Goal: Task Accomplishment & Management: Manage account settings

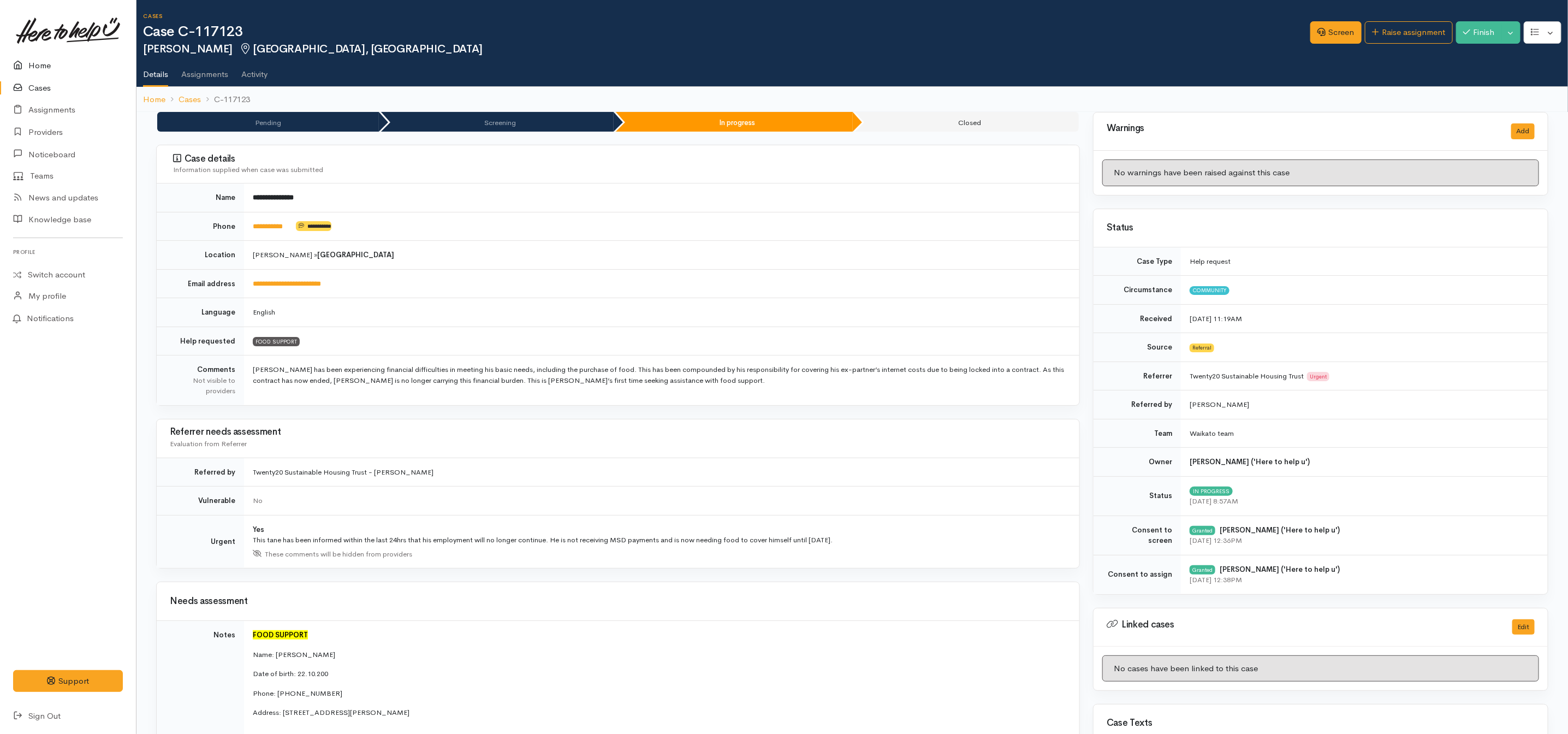
click at [43, 63] on link "Home" at bounding box center [67, 65] width 136 height 23
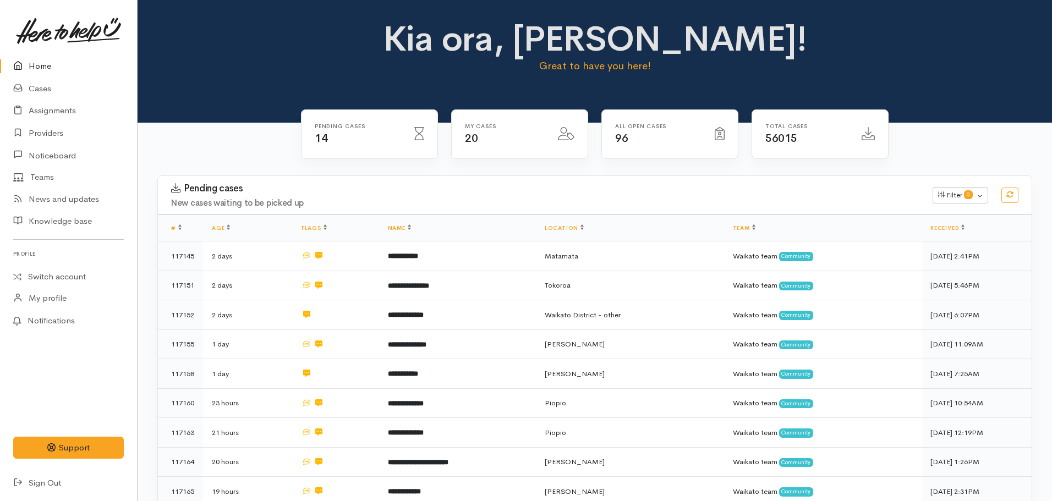
drag, startPoint x: 1002, startPoint y: 2, endPoint x: 780, endPoint y: 65, distance: 230.8
click at [780, 65] on p "Great to have you here!" at bounding box center [595, 65] width 431 height 15
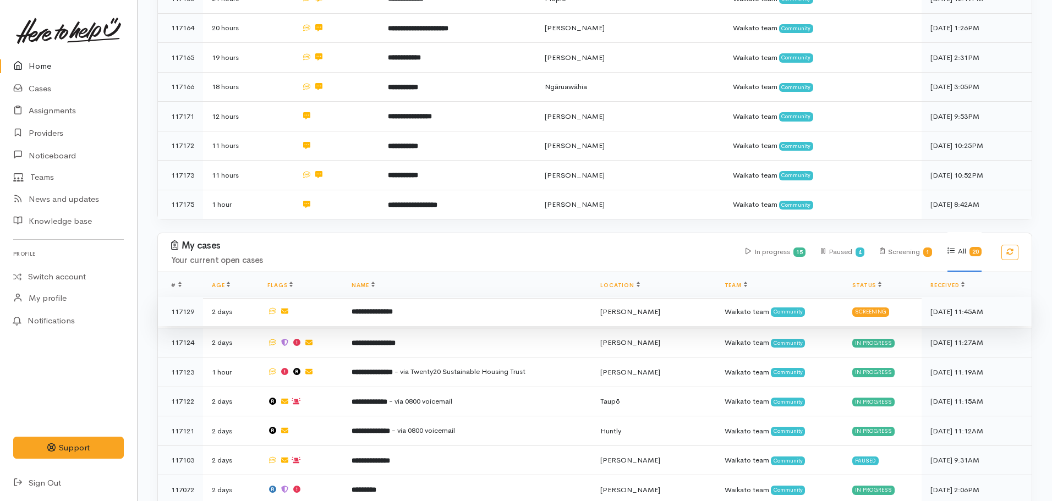
scroll to position [660, 0]
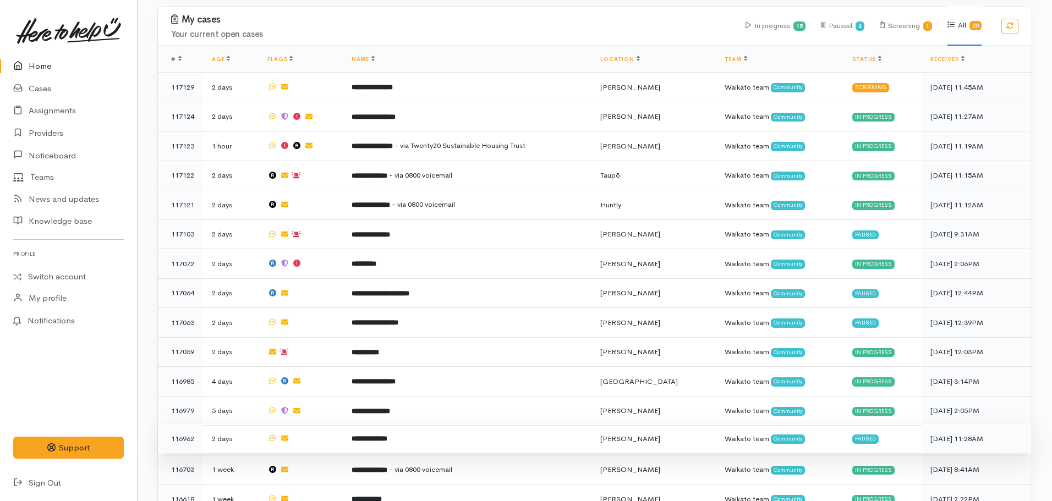
click at [387, 435] on b "**********" at bounding box center [370, 438] width 36 height 7
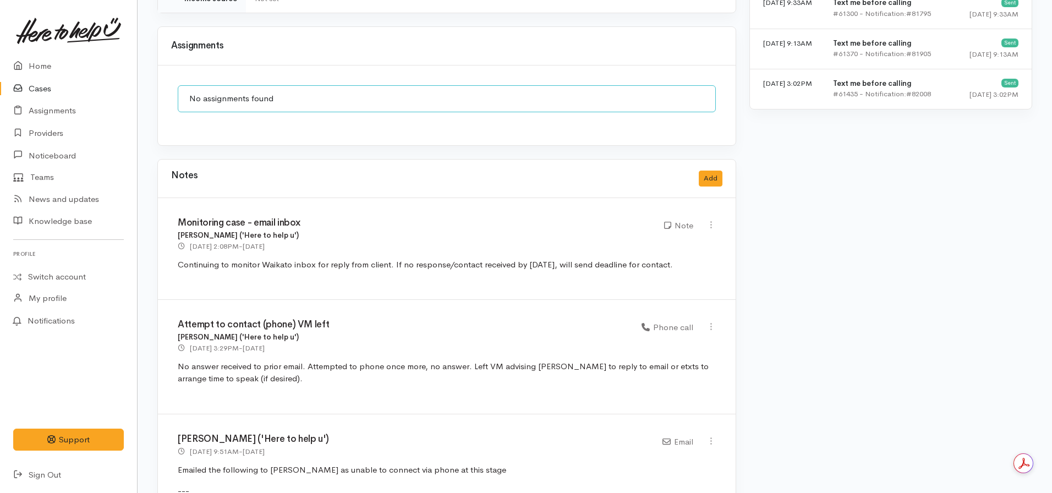
scroll to position [825, 0]
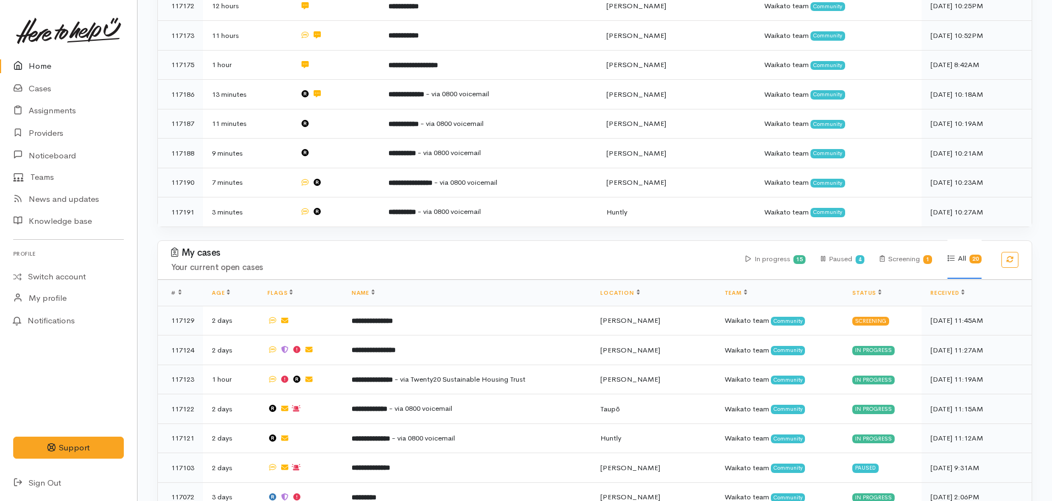
scroll to position [770, 0]
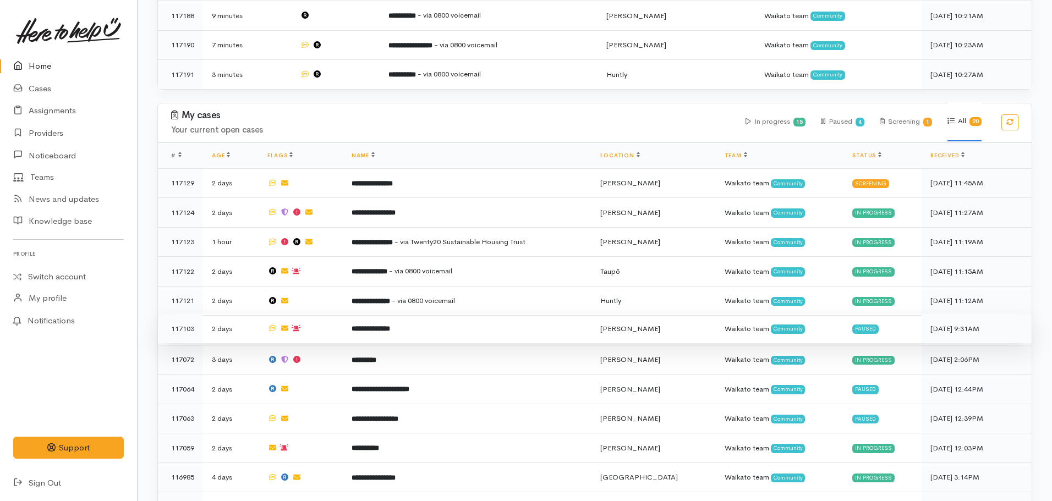
click at [410, 314] on td "**********" at bounding box center [467, 329] width 249 height 30
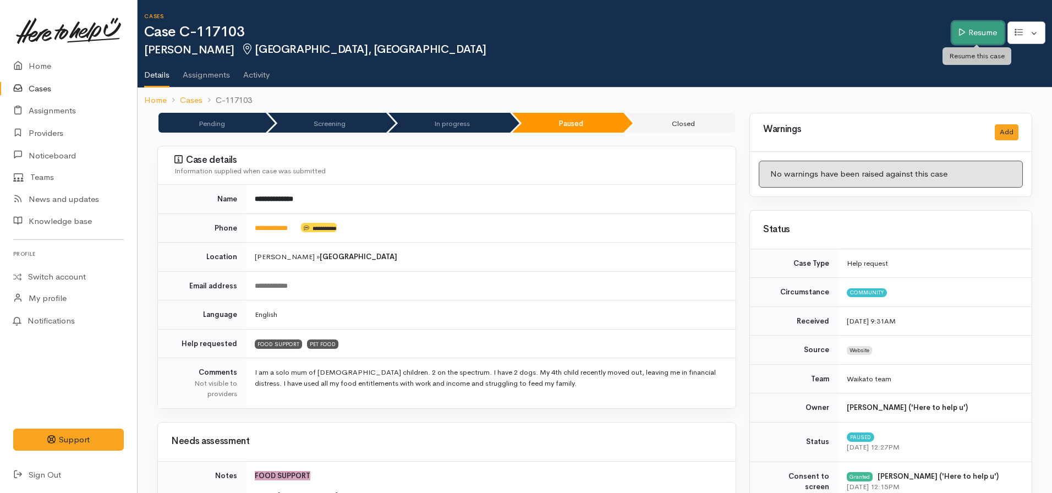
click at [968, 26] on link "Resume" at bounding box center [978, 32] width 52 height 23
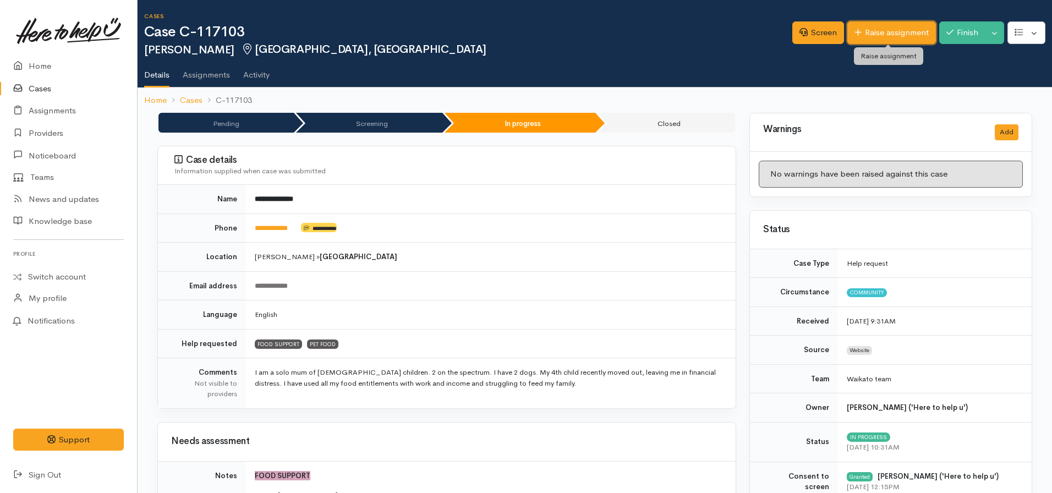
click at [869, 31] on link "Raise assignment" at bounding box center [891, 32] width 89 height 23
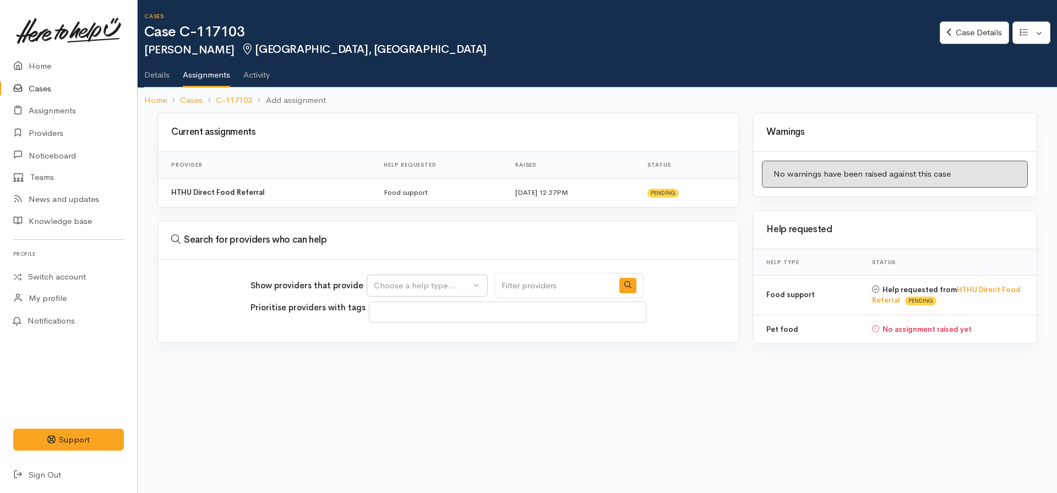
select select
click at [953, 25] on link "Case Details" at bounding box center [973, 32] width 69 height 23
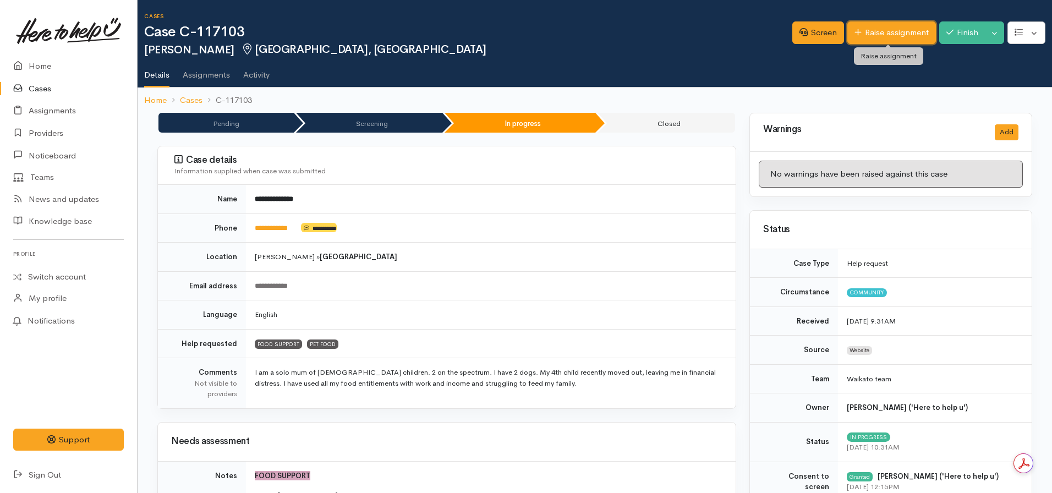
click at [882, 24] on link "Raise assignment" at bounding box center [891, 32] width 89 height 23
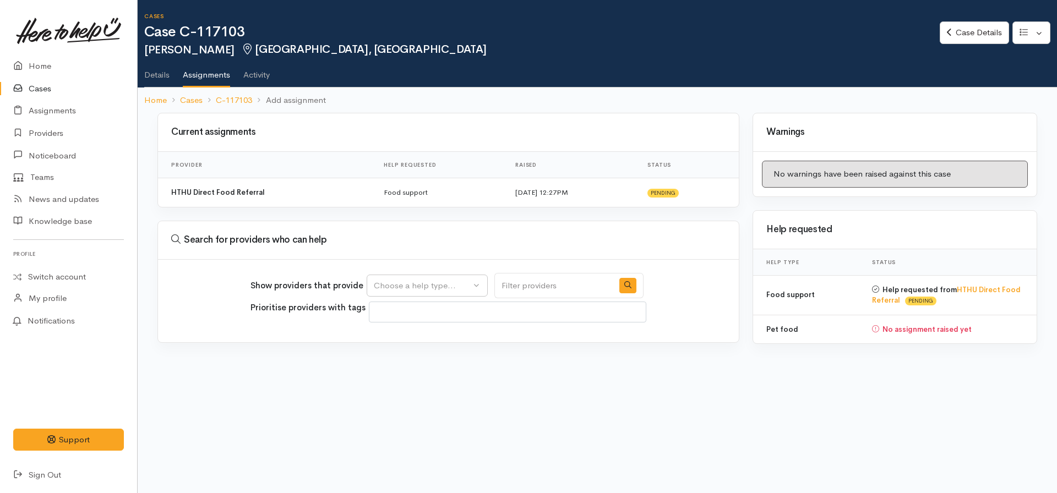
select select
click at [411, 283] on div "Choose a help type..." at bounding box center [422, 286] width 97 height 13
click at [416, 338] on span "Food support" at bounding box center [405, 338] width 51 height 13
select select "3"
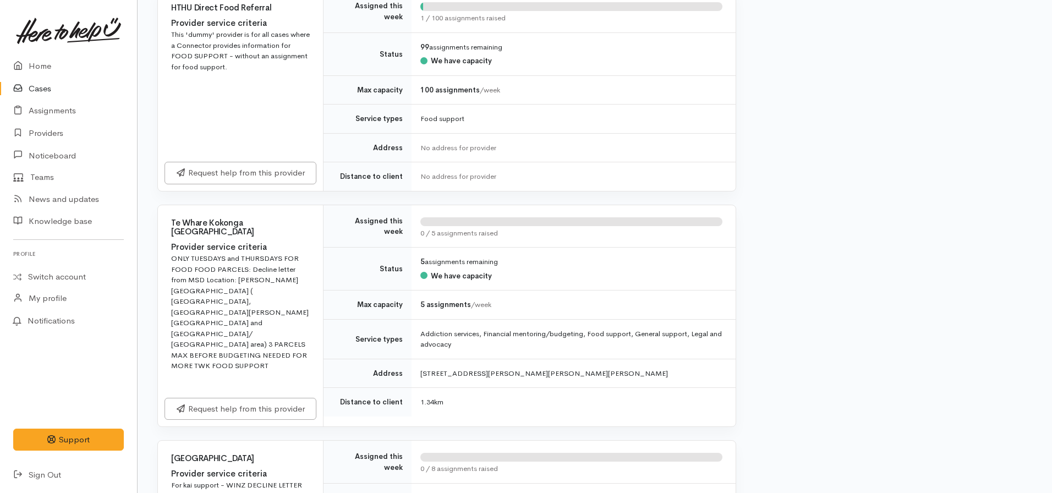
scroll to position [440, 0]
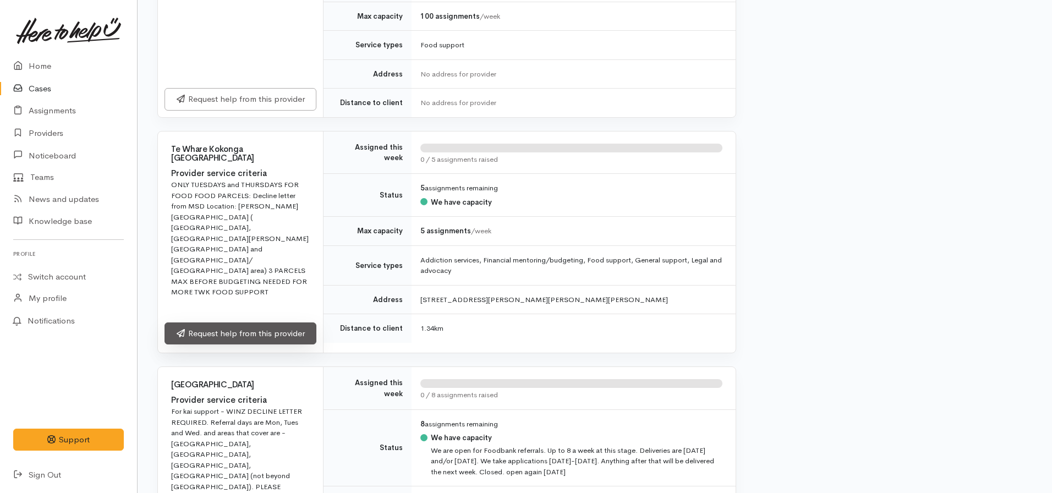
click at [249, 328] on link "Request help from this provider" at bounding box center [241, 333] width 152 height 23
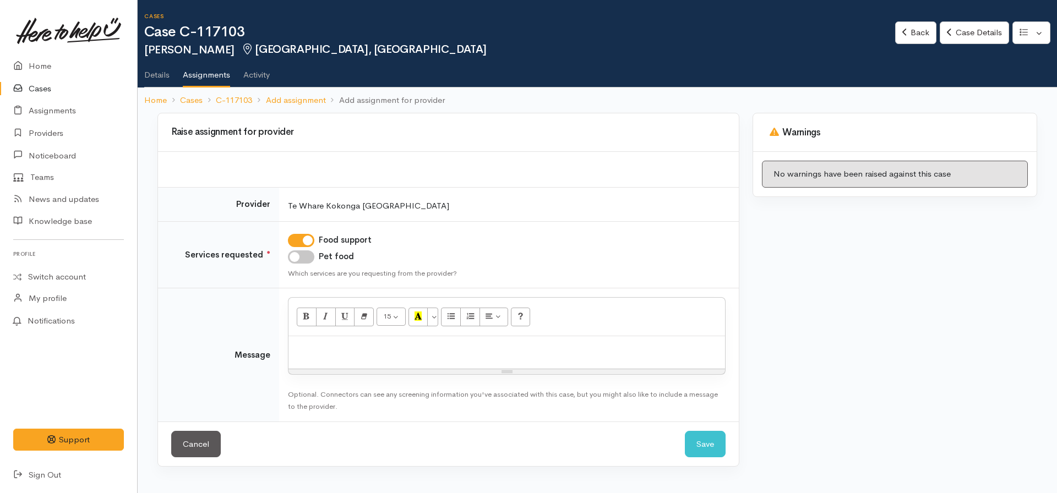
click at [314, 253] on div "Pet food" at bounding box center [506, 256] width 437 height 13
click at [292, 253] on input "Pet food" at bounding box center [301, 256] width 26 height 13
checkbox input "true"
click at [308, 347] on p at bounding box center [506, 348] width 425 height 13
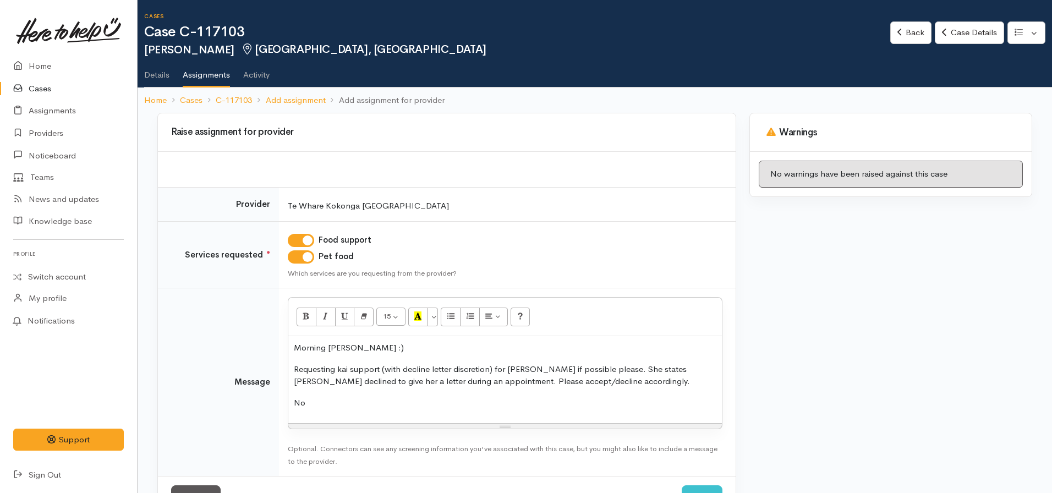
drag, startPoint x: 319, startPoint y: 403, endPoint x: 284, endPoint y: 395, distance: 36.1
click at [284, 395] on td "<p>Morning Mel :)</p><p>Requesting kai support (with decline letter discretion)…" at bounding box center [507, 382] width 457 height 188
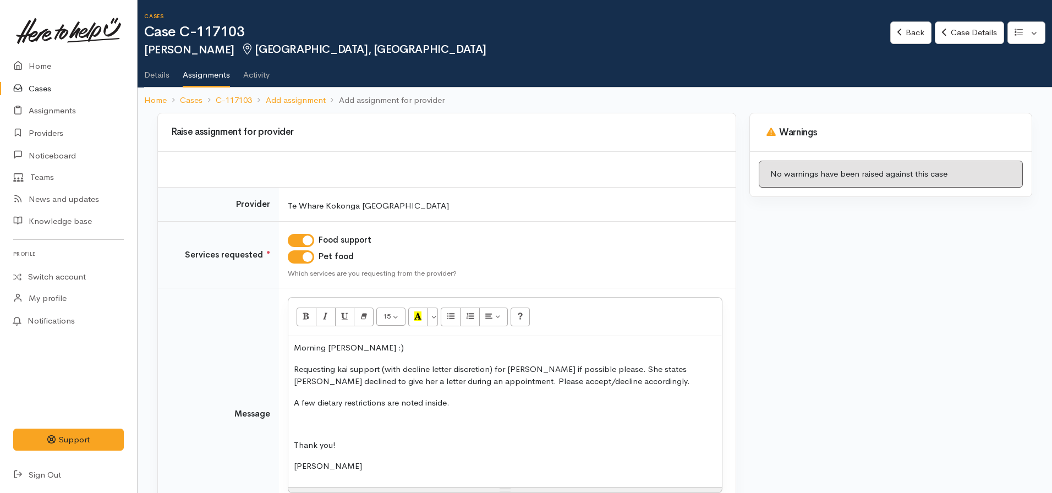
click at [606, 380] on p "Requesting kai support (with decline letter discretion) for Deborah if possible…" at bounding box center [505, 375] width 423 height 25
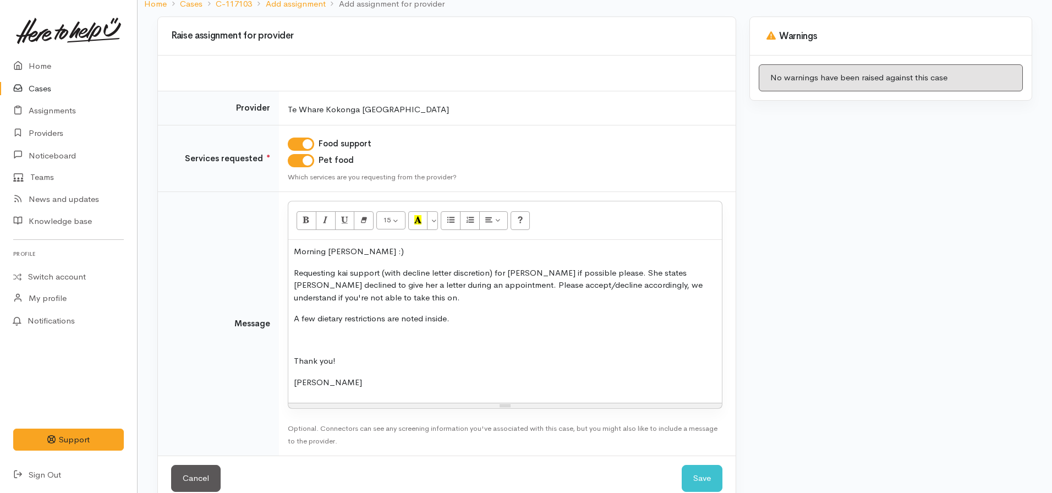
scroll to position [118, 0]
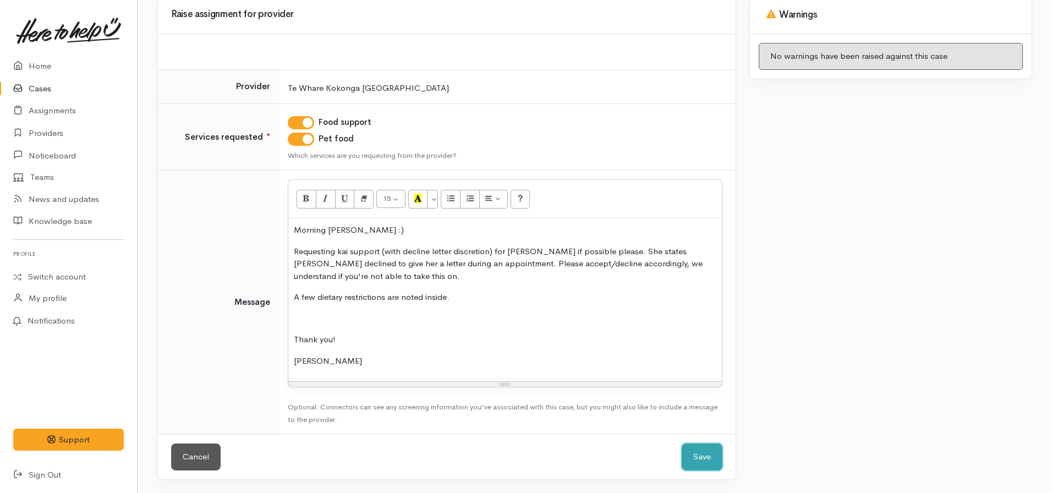
click at [689, 449] on button "Save" at bounding box center [702, 457] width 41 height 27
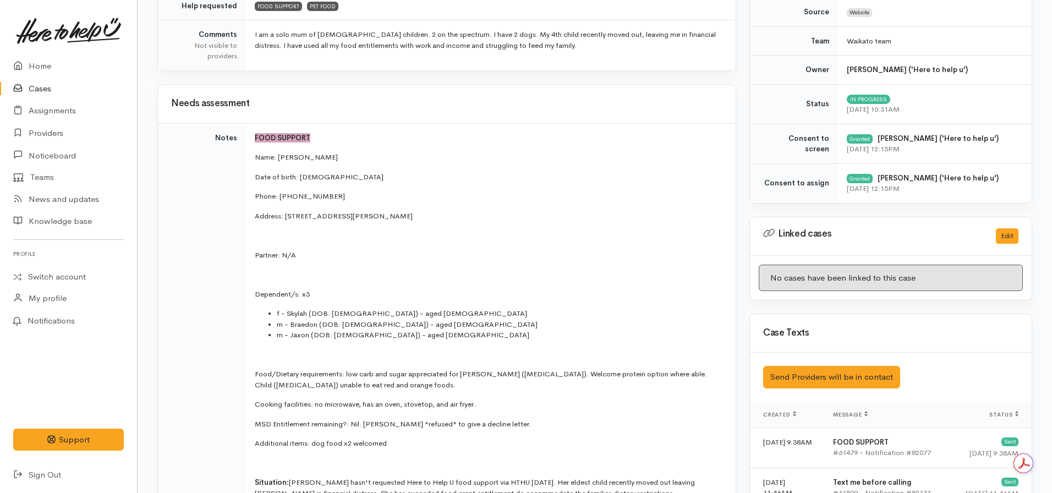
scroll to position [550, 0]
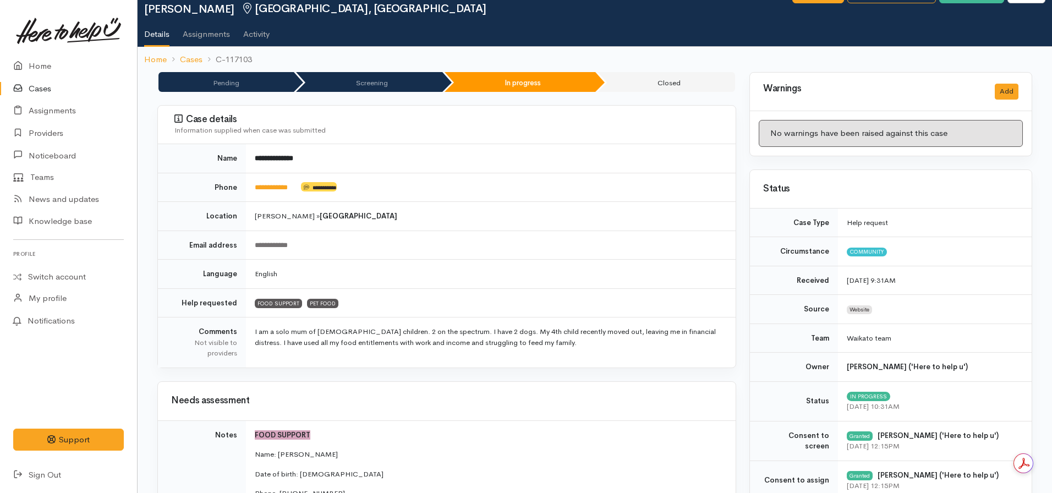
scroll to position [165, 0]
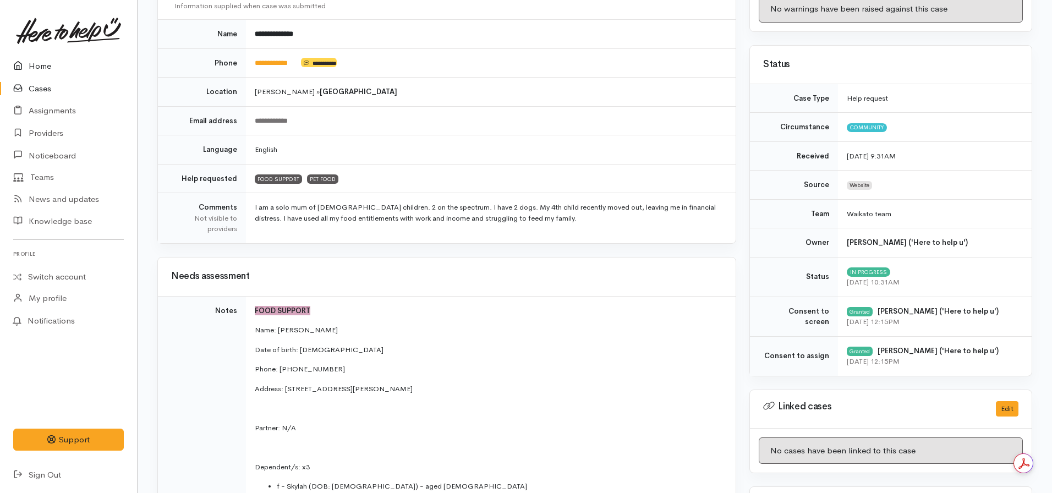
click at [62, 69] on link "Home" at bounding box center [68, 66] width 137 height 23
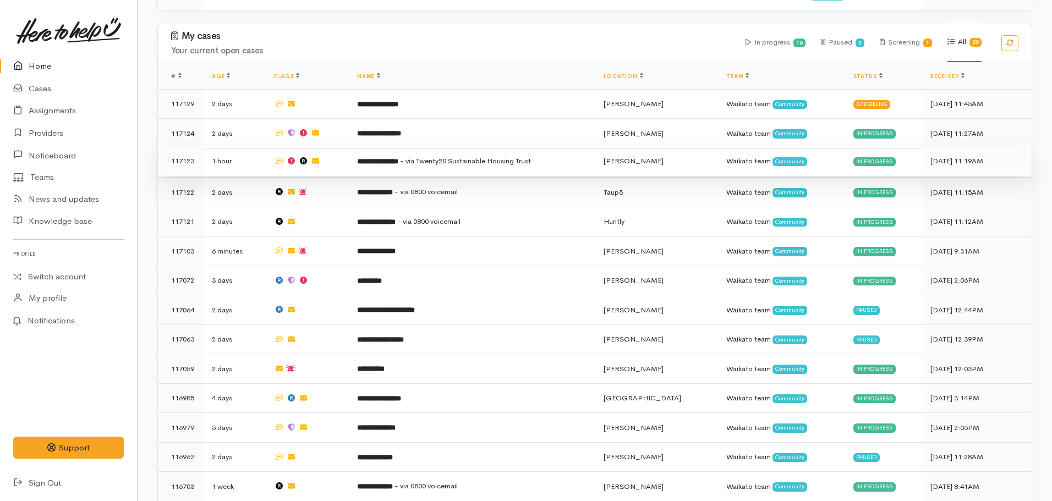
scroll to position [880, 0]
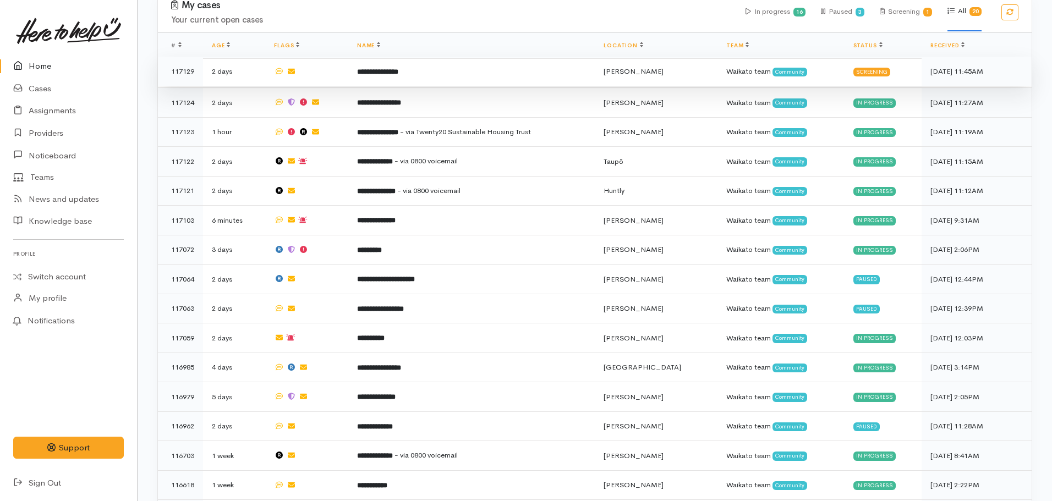
click at [392, 68] on b "**********" at bounding box center [377, 71] width 41 height 7
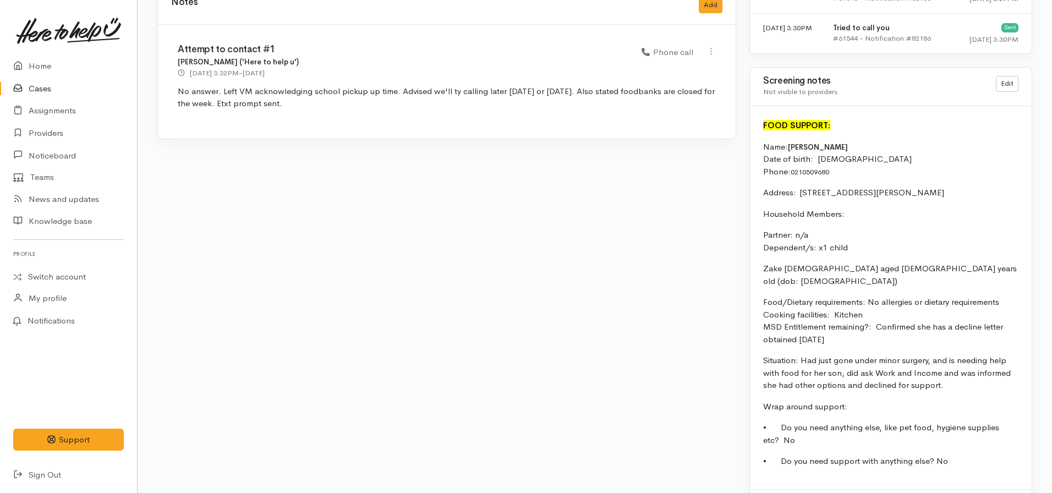
scroll to position [1005, 0]
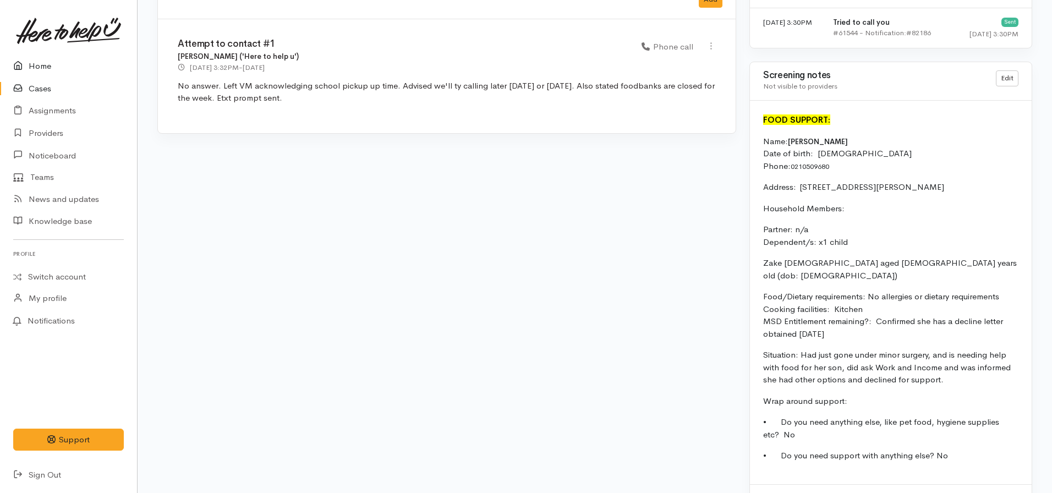
click at [51, 58] on link "Home" at bounding box center [68, 66] width 137 height 23
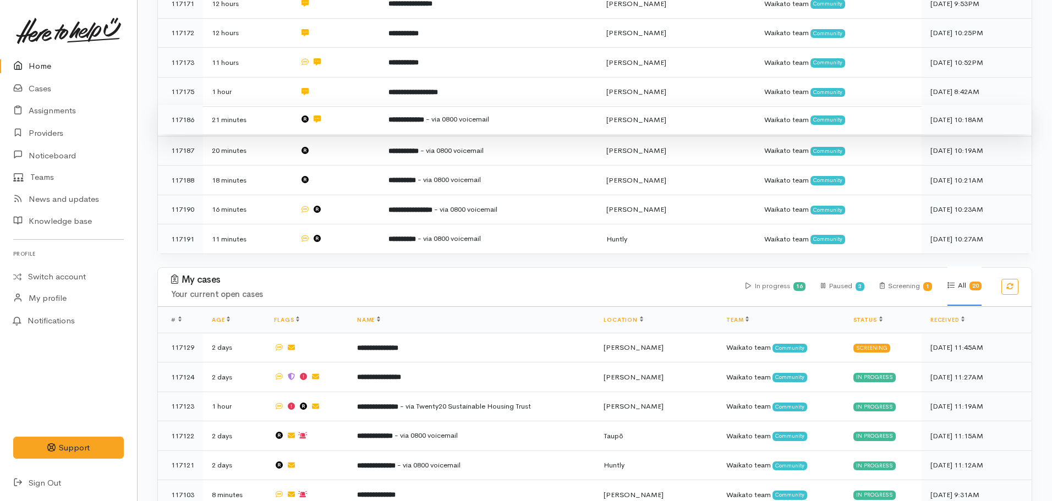
scroll to position [605, 0]
click at [412, 117] on b "**********" at bounding box center [407, 120] width 36 height 7
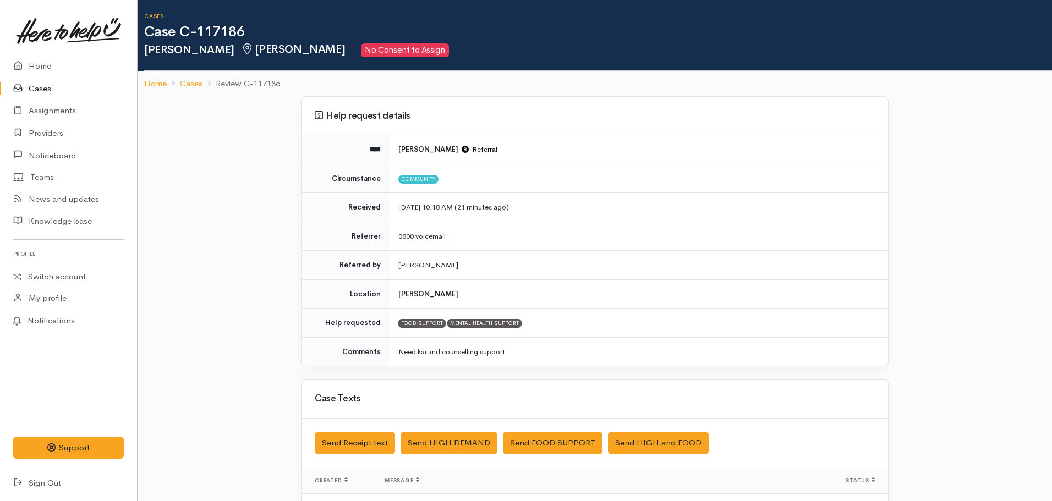
click at [156, 90] on ol "Home Cases Review C-117186" at bounding box center [594, 84] width 901 height 26
click at [152, 83] on link "Home" at bounding box center [155, 84] width 23 height 13
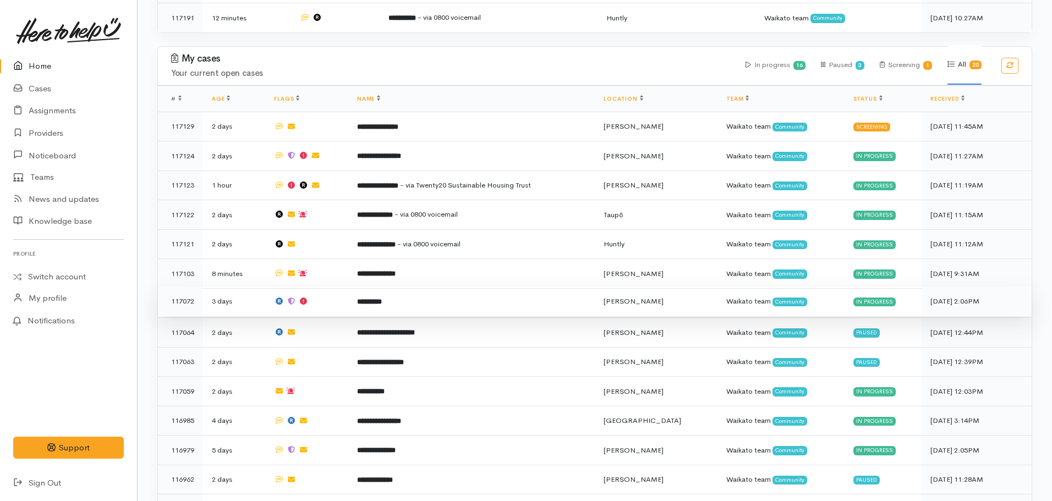
scroll to position [825, 0]
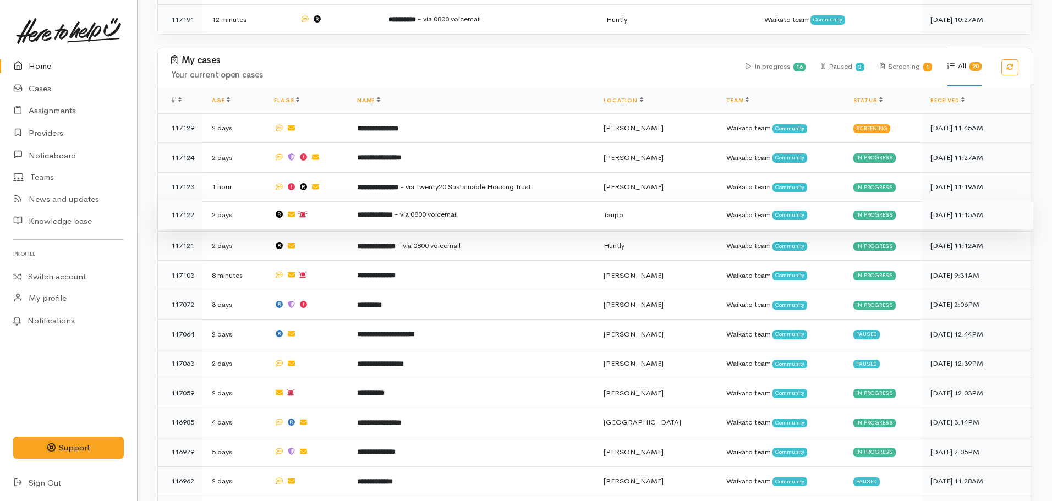
click at [382, 211] on td "**********" at bounding box center [471, 215] width 247 height 30
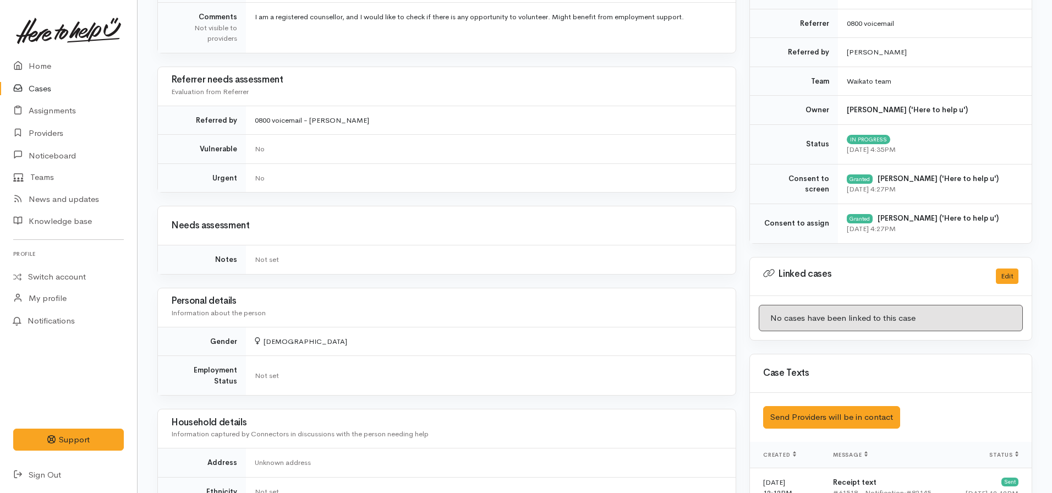
scroll to position [304, 0]
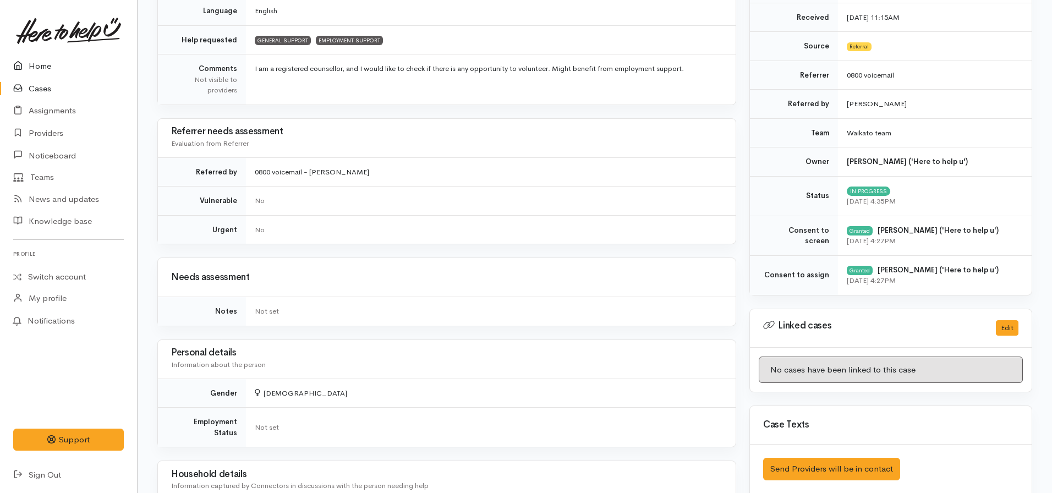
click at [51, 68] on link "Home" at bounding box center [68, 66] width 137 height 23
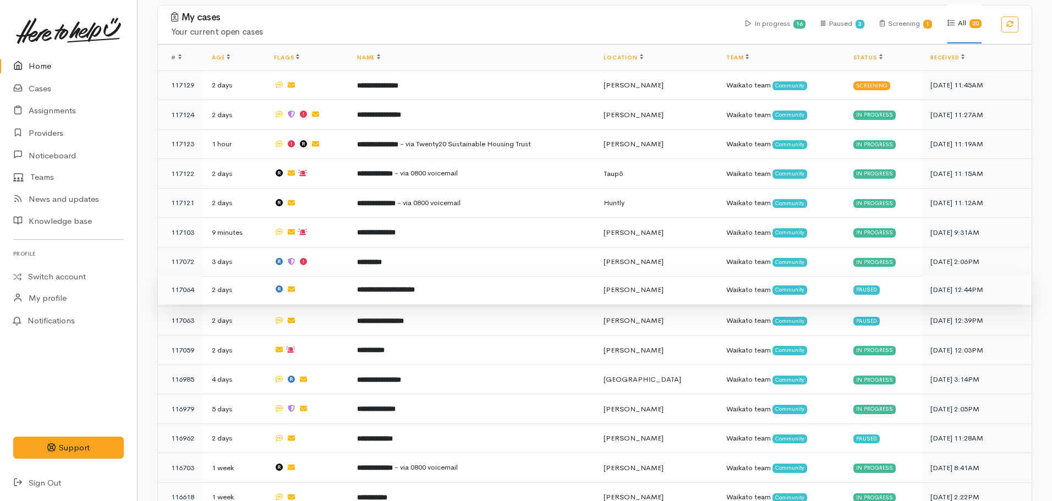
scroll to position [936, 0]
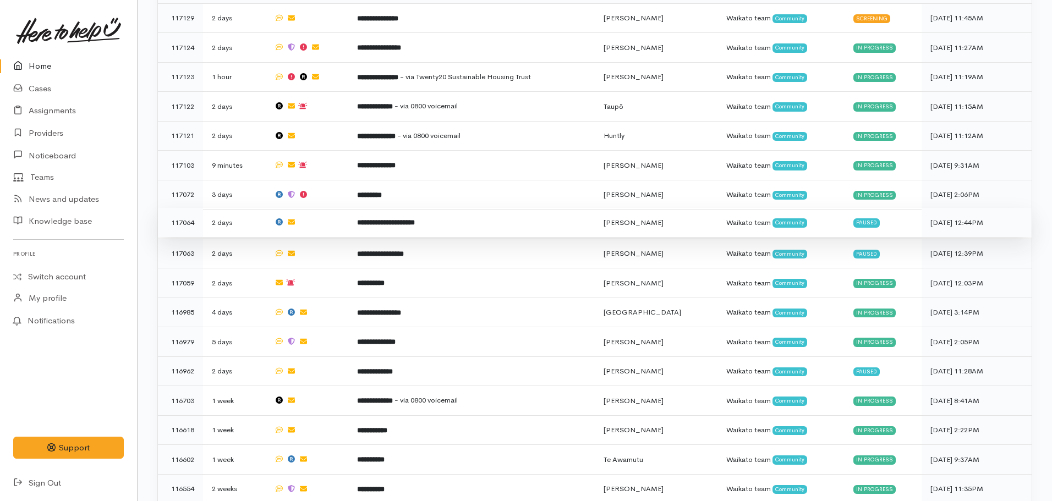
click at [415, 219] on b "**********" at bounding box center [386, 222] width 58 height 7
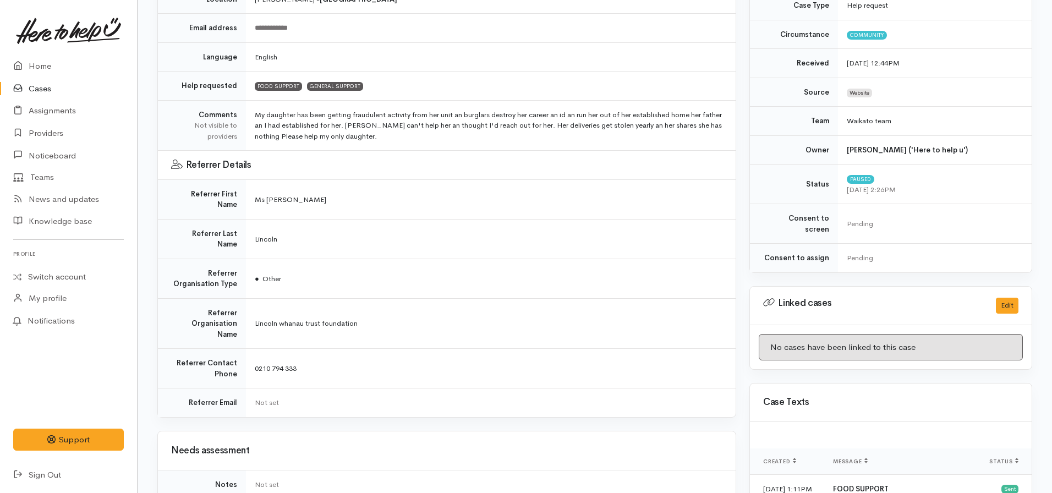
scroll to position [271, 0]
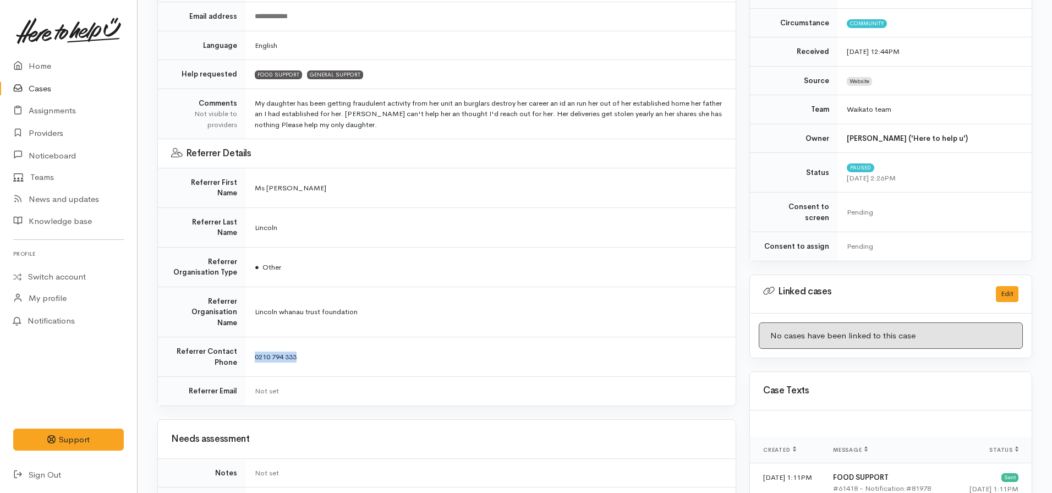
drag, startPoint x: 311, startPoint y: 327, endPoint x: 244, endPoint y: 331, distance: 67.8
click at [244, 337] on tr "Referrer Contact Phone 0210 794 333" at bounding box center [447, 357] width 578 height 40
copy tr "0210 794 333"
click at [443, 249] on td "● Other" at bounding box center [491, 267] width 490 height 40
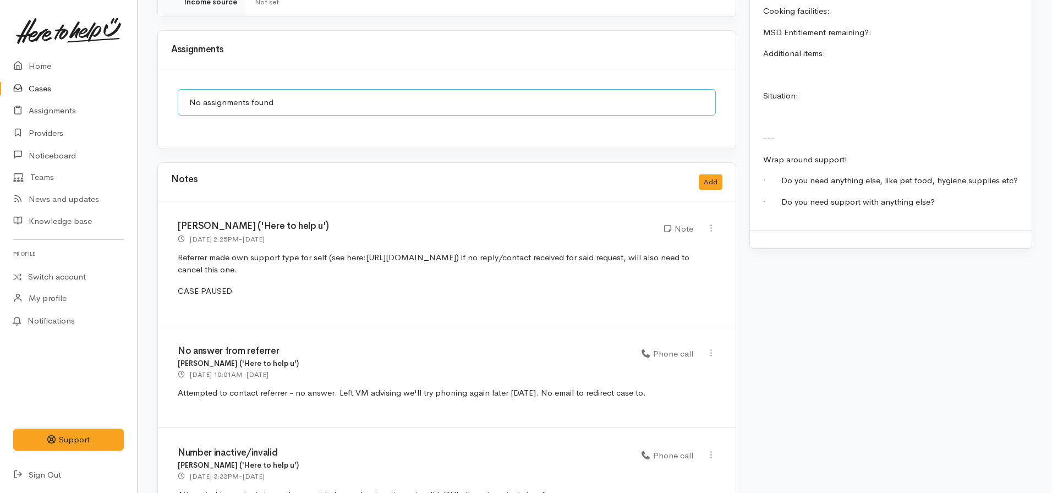
scroll to position [1096, 0]
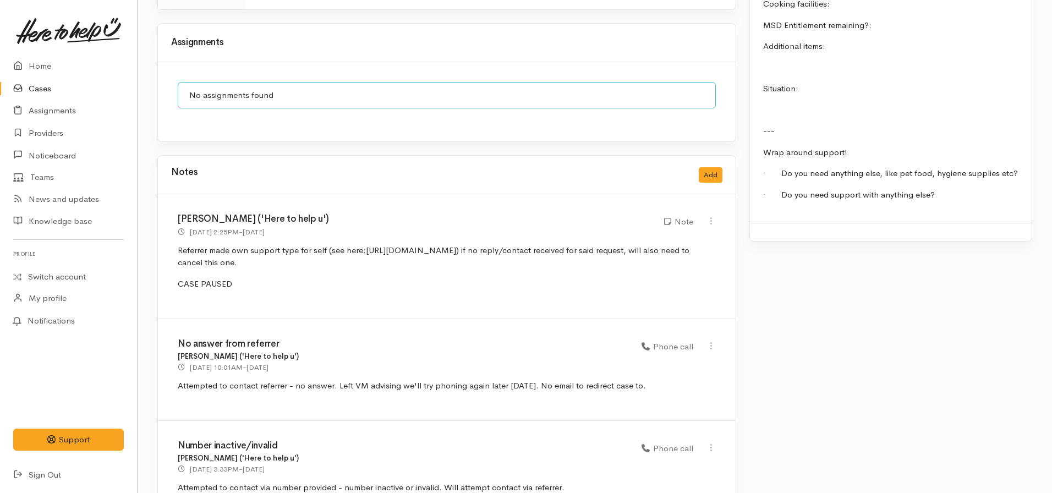
click at [723, 156] on div "Notes Add" at bounding box center [447, 175] width 578 height 39
click at [711, 167] on button "Add" at bounding box center [711, 175] width 24 height 16
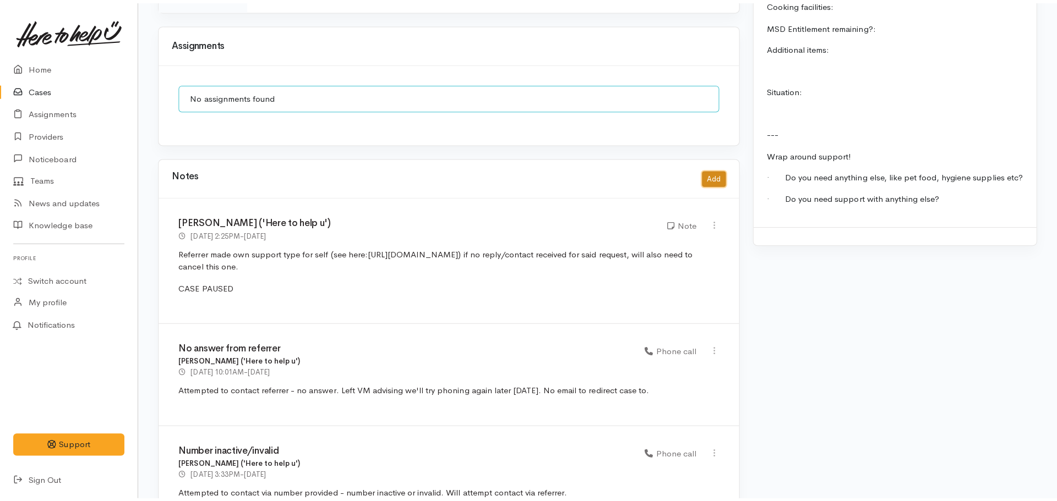
scroll to position [1088, 0]
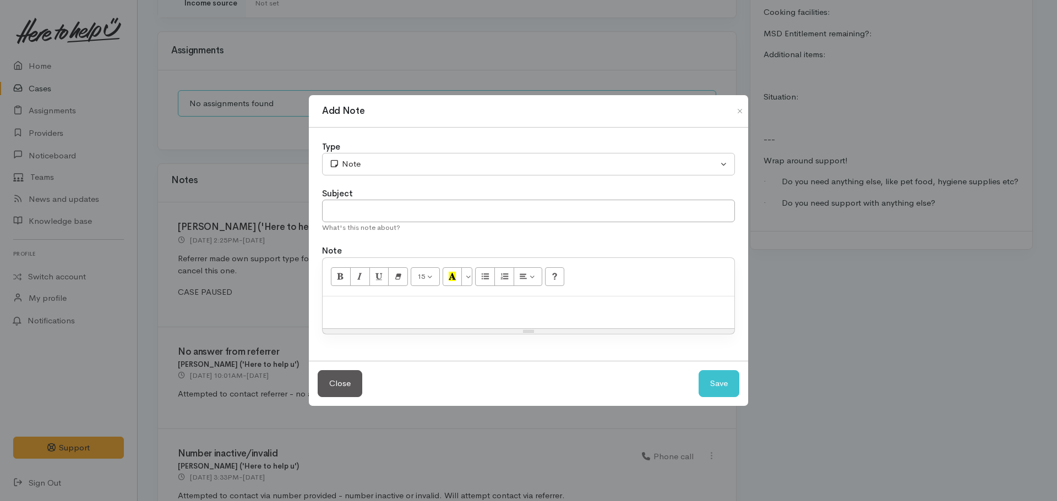
click at [431, 319] on div at bounding box center [528, 313] width 412 height 32
drag, startPoint x: 422, startPoint y: 308, endPoint x: 396, endPoint y: 312, distance: 26.1
click at [396, 312] on p "As per prior note, referrer have received no contact from referrer with their o…" at bounding box center [528, 308] width 401 height 13
click at [628, 308] on p "As per prior note, have received no contact from referrer with their own case." at bounding box center [528, 308] width 401 height 13
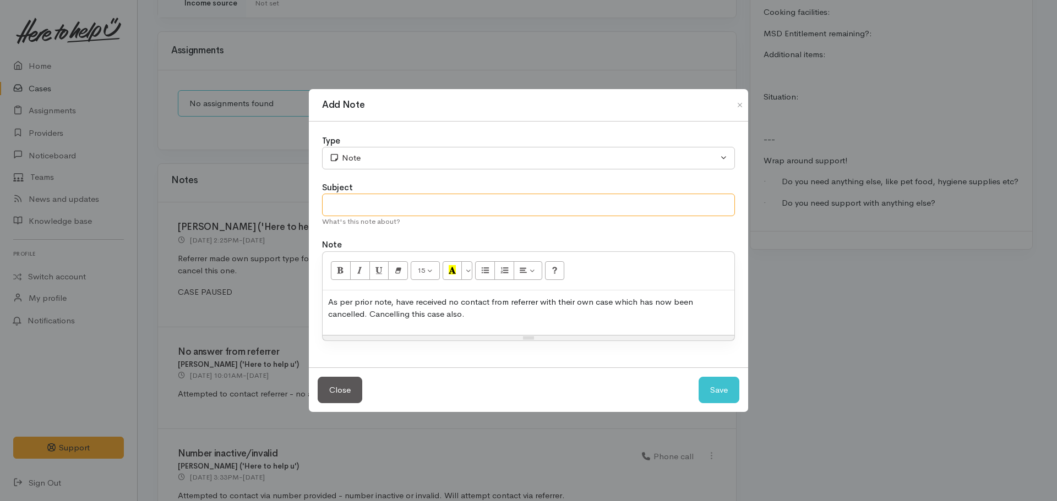
click at [367, 199] on input "text" at bounding box center [528, 205] width 413 height 23
type input "CASE CANCELLED."
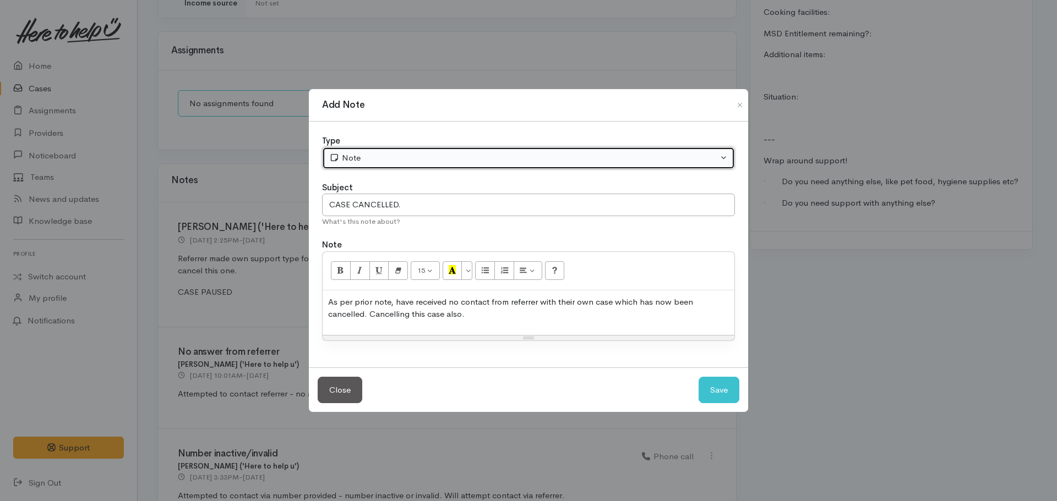
click at [384, 161] on div "Note" at bounding box center [523, 158] width 389 height 13
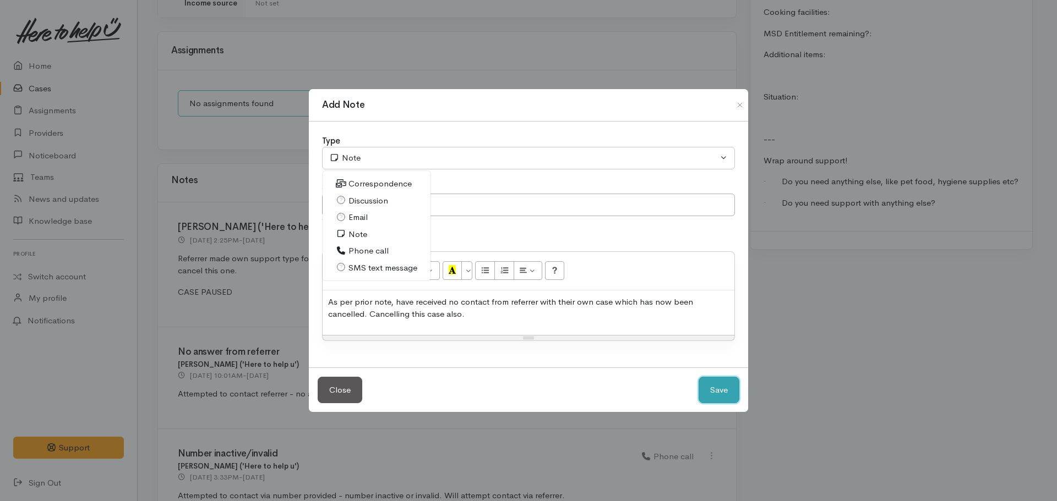
click at [726, 381] on button "Save" at bounding box center [718, 390] width 41 height 27
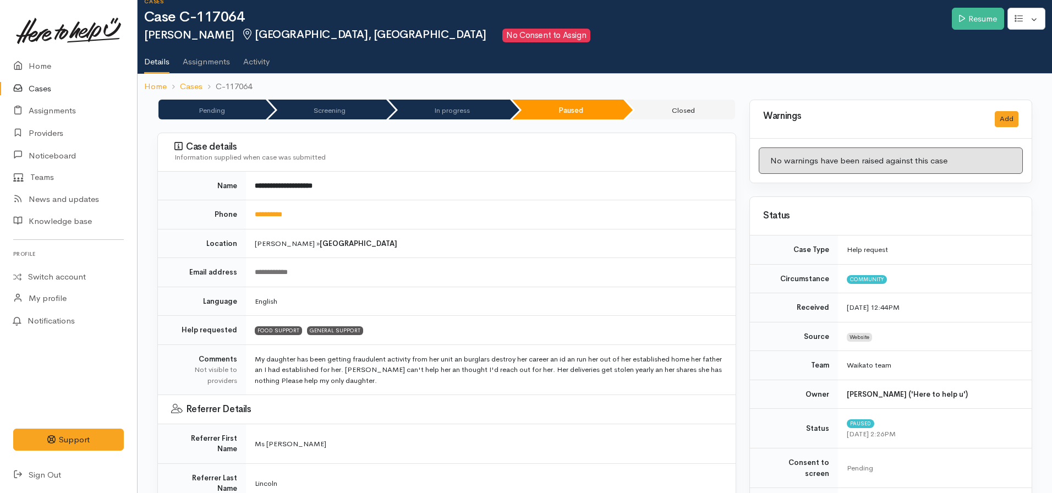
scroll to position [0, 0]
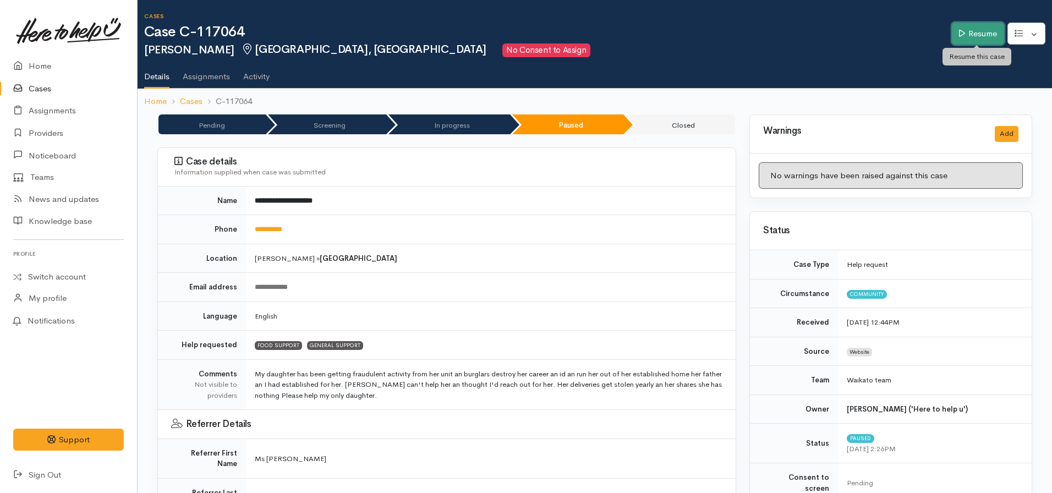
click at [977, 24] on link "Resume" at bounding box center [978, 34] width 52 height 23
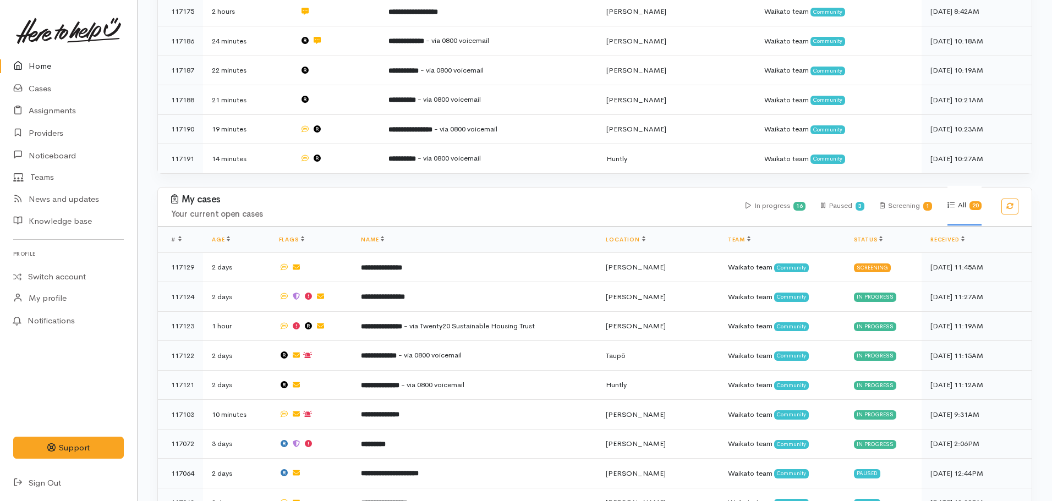
scroll to position [880, 0]
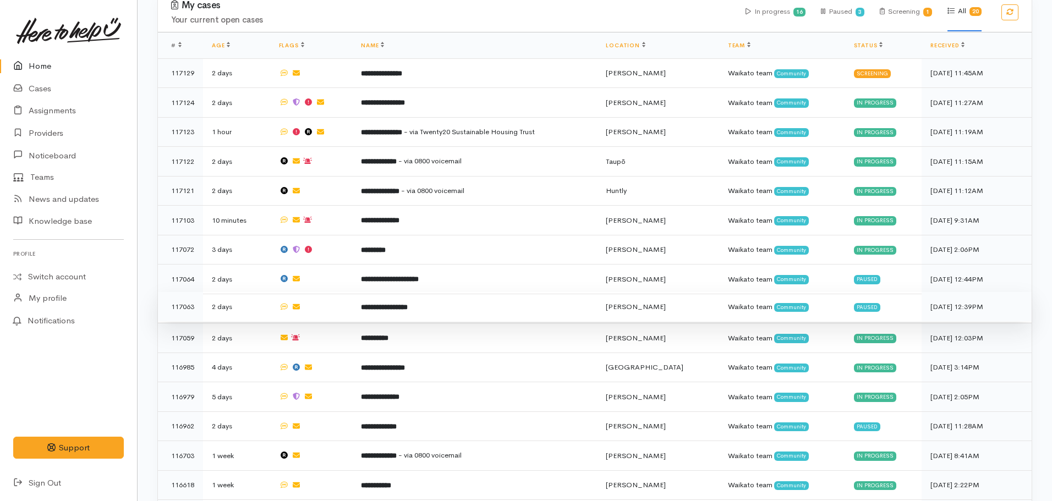
click at [409, 298] on td "**********" at bounding box center [474, 307] width 245 height 30
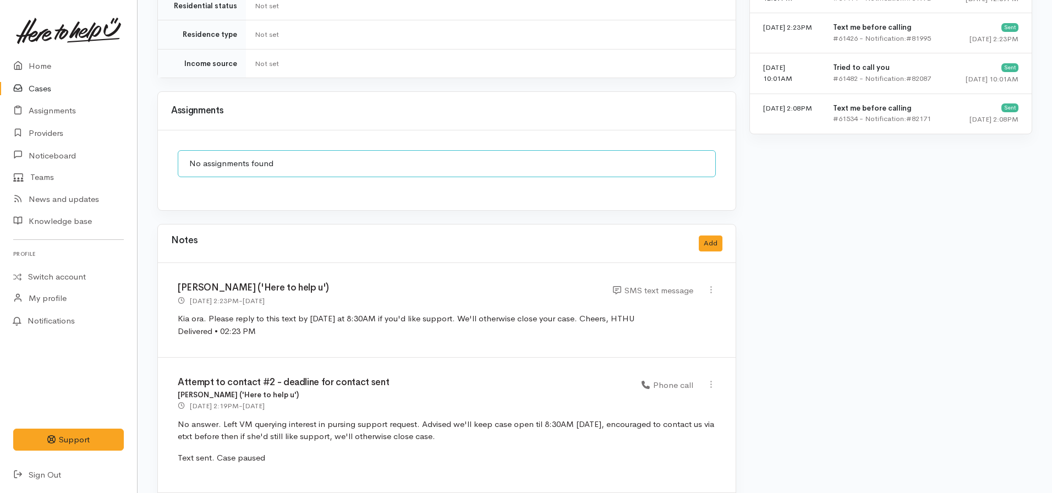
scroll to position [747, 0]
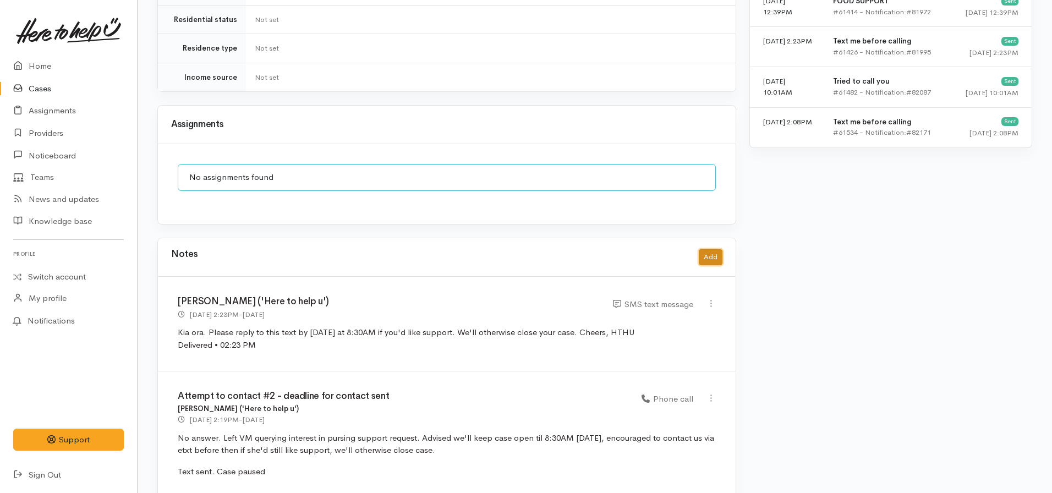
click at [714, 249] on button "Add" at bounding box center [711, 257] width 24 height 16
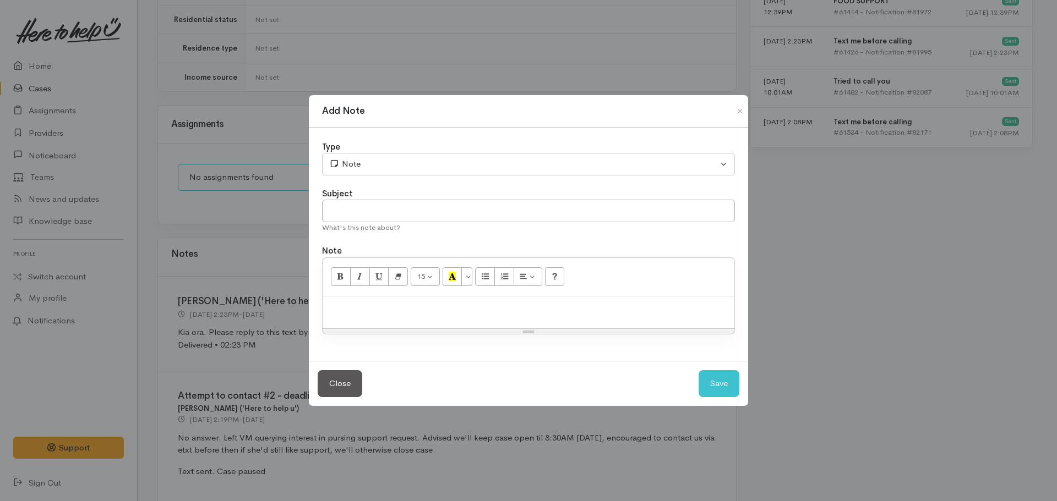
click at [428, 316] on div at bounding box center [528, 313] width 412 height 32
click at [405, 212] on input "text" at bounding box center [528, 211] width 413 height 23
type input "CASE CANCELLED"
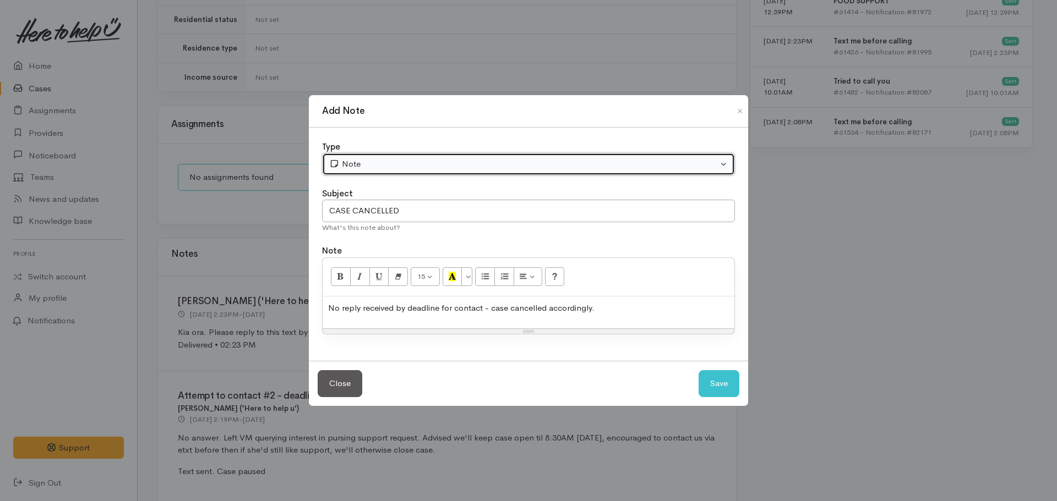
click at [369, 158] on div "Note" at bounding box center [523, 164] width 389 height 13
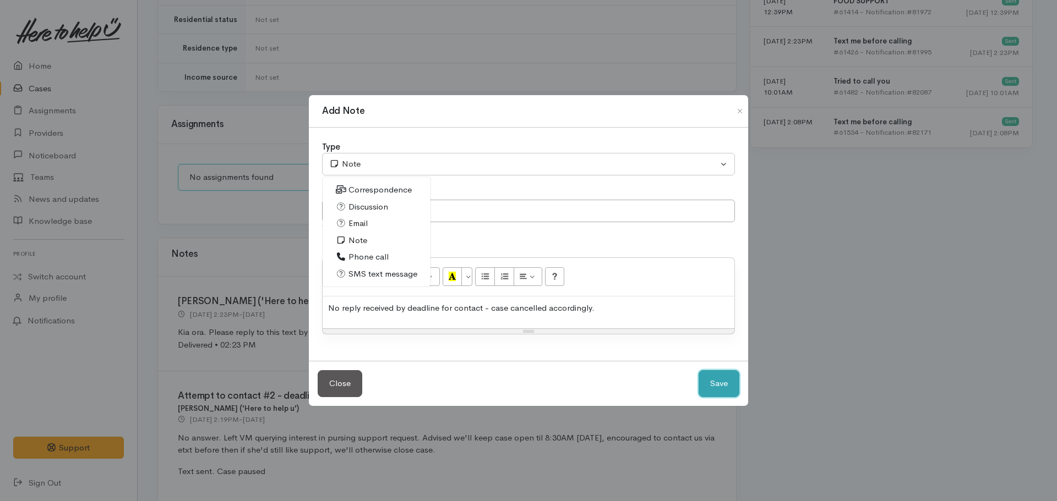
click at [721, 378] on button "Save" at bounding box center [718, 383] width 41 height 27
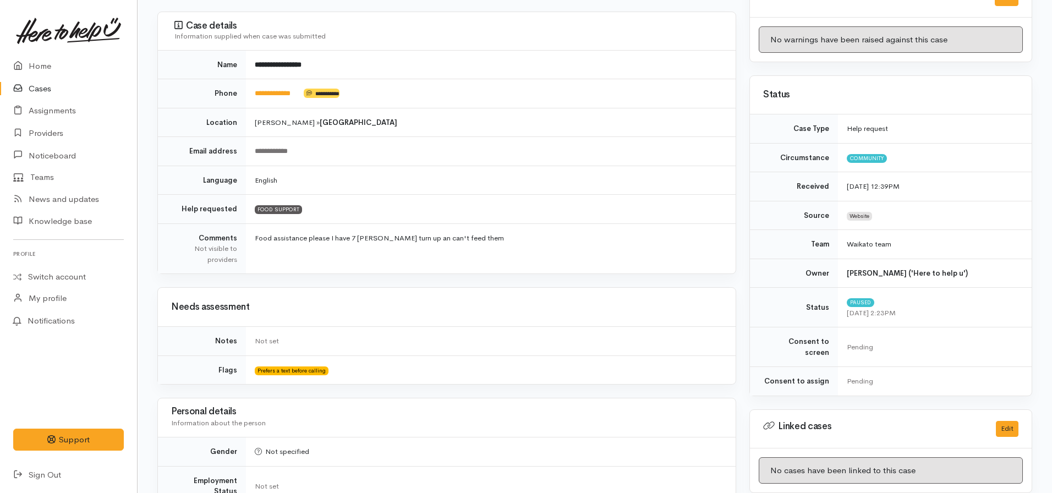
scroll to position [0, 0]
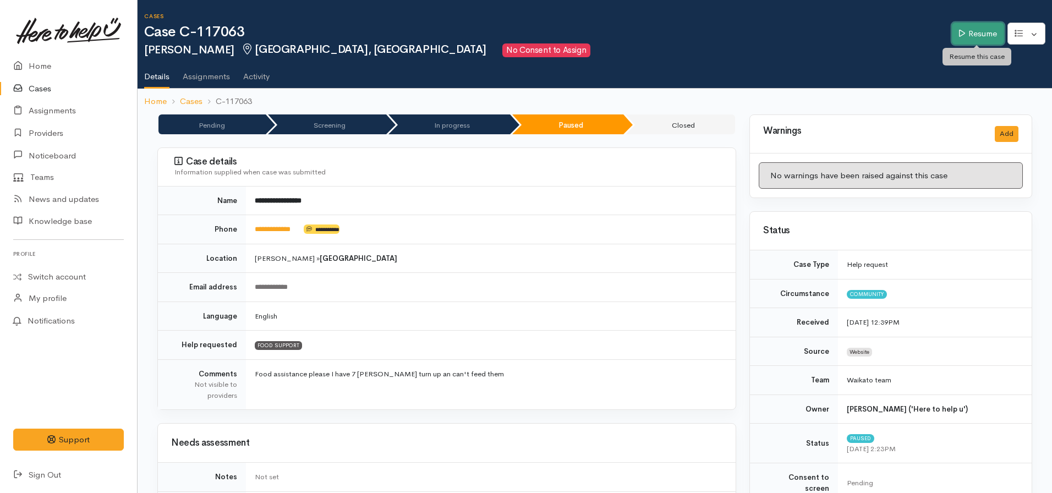
click at [959, 27] on link "Resume" at bounding box center [978, 34] width 52 height 23
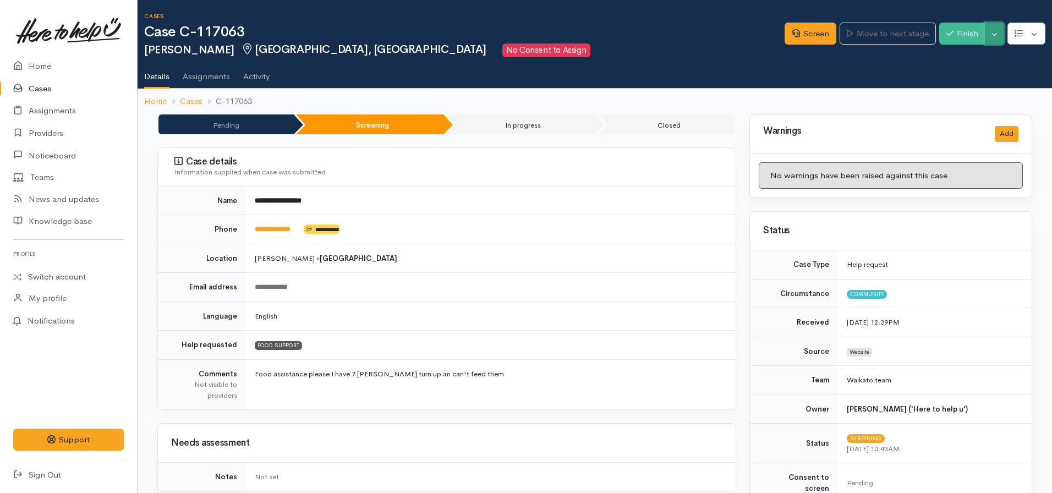
drag, startPoint x: 997, startPoint y: 37, endPoint x: 991, endPoint y: 42, distance: 8.2
click at [997, 37] on button "Toggle Dropdown" at bounding box center [994, 34] width 19 height 23
click at [963, 78] on link "Cancel" at bounding box center [960, 76] width 87 height 17
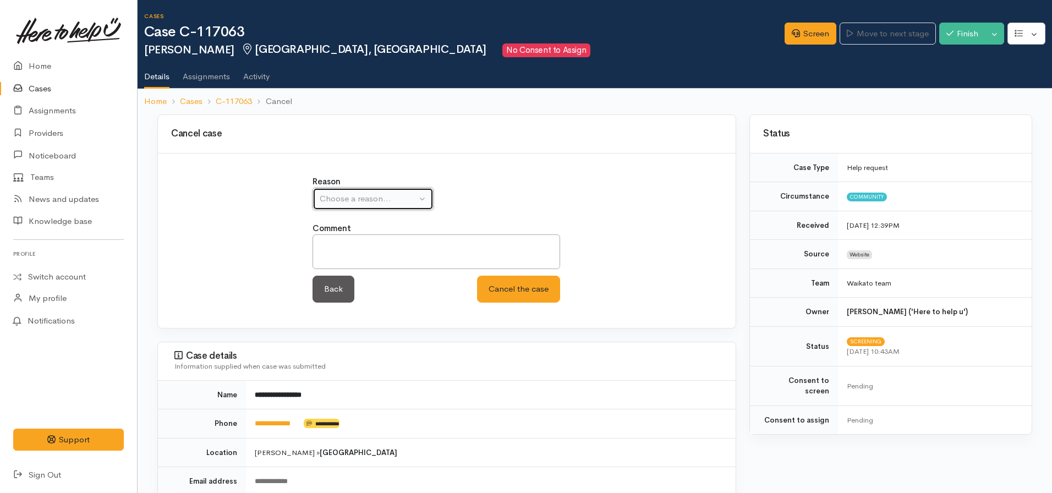
click at [354, 197] on div "Choose a reason..." at bounding box center [368, 199] width 97 height 13
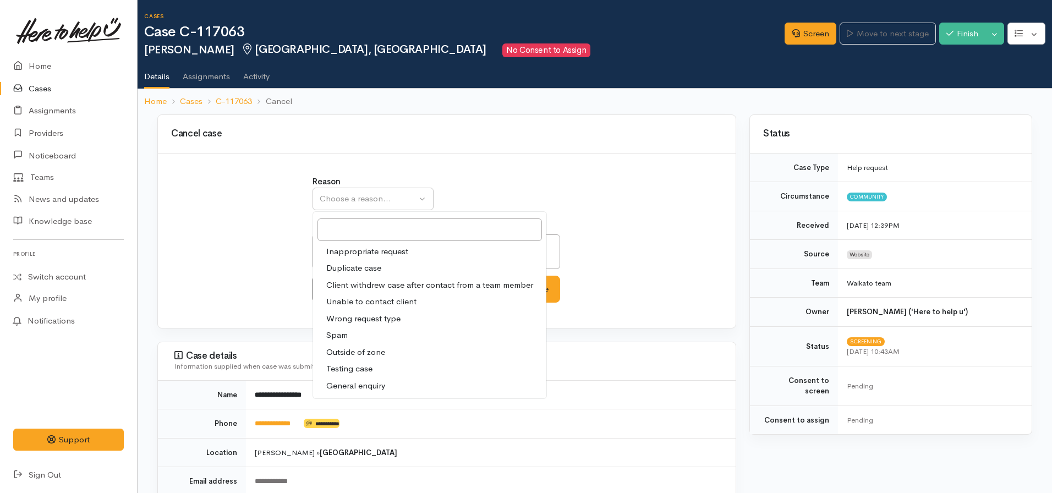
drag, startPoint x: 375, startPoint y: 287, endPoint x: 429, endPoint y: 289, distance: 53.4
click at [377, 286] on span "Client withdrew case after contact from a team member" at bounding box center [429, 285] width 207 height 13
select select "3"
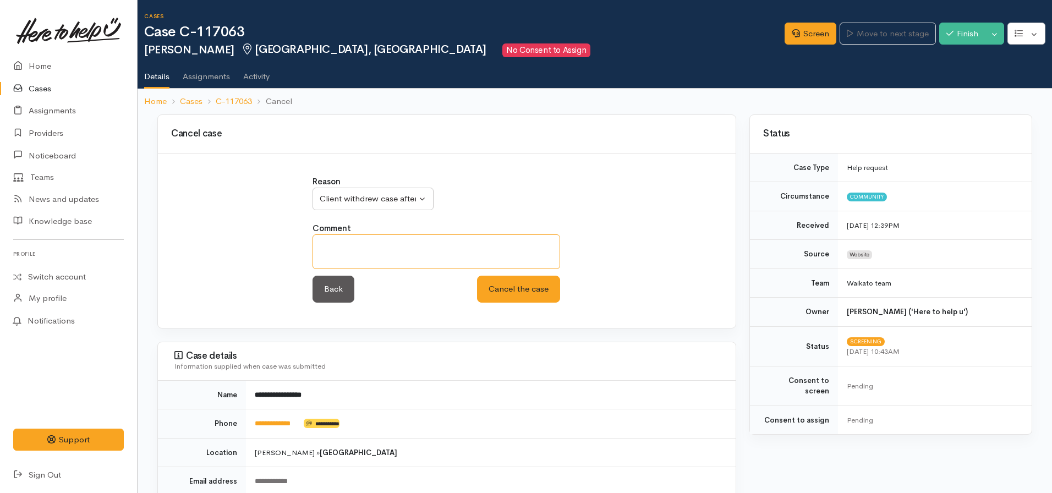
click at [442, 253] on textarea at bounding box center [437, 251] width 248 height 35
type textarea "No answer to deadline for contact"
click at [477, 276] on button "Cancel the case" at bounding box center [518, 289] width 83 height 27
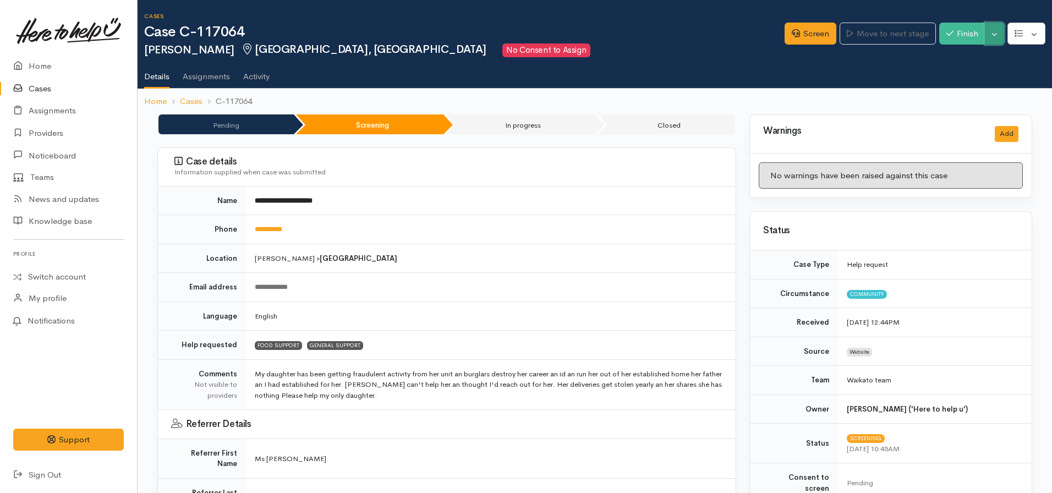
click at [993, 35] on button "Toggle Dropdown" at bounding box center [994, 34] width 19 height 23
click at [955, 76] on link "Cancel" at bounding box center [960, 76] width 87 height 17
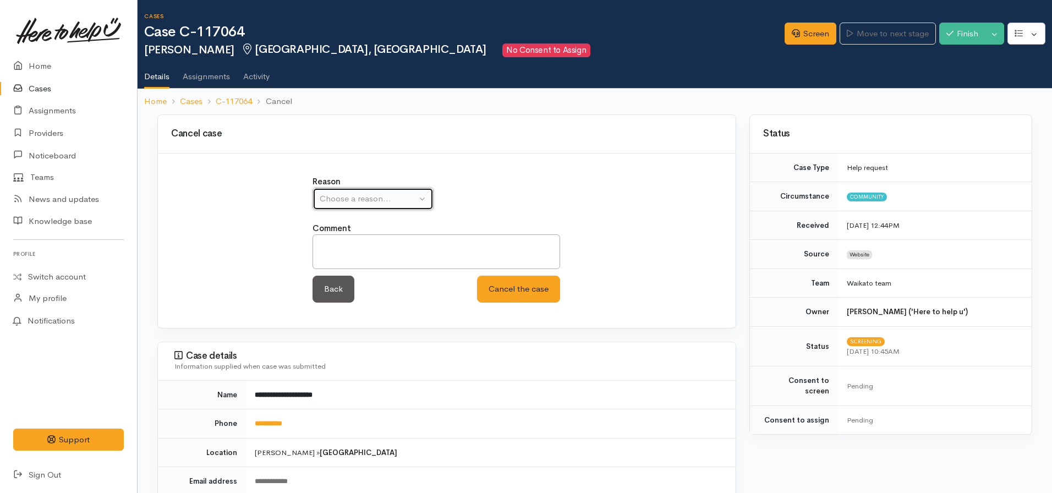
click at [358, 196] on div "Choose a reason..." at bounding box center [368, 199] width 97 height 13
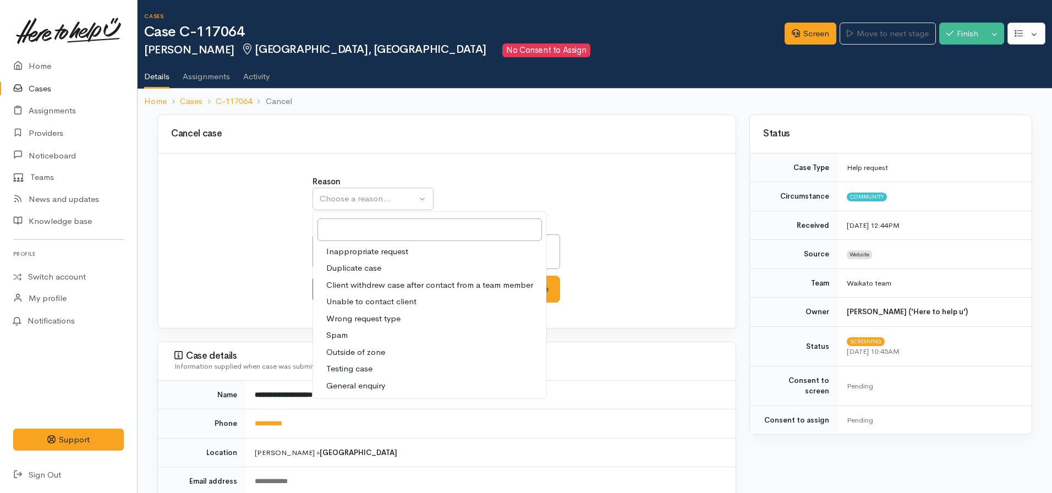
click at [362, 299] on span "Unable to contact client" at bounding box center [371, 302] width 90 height 13
select select "4"
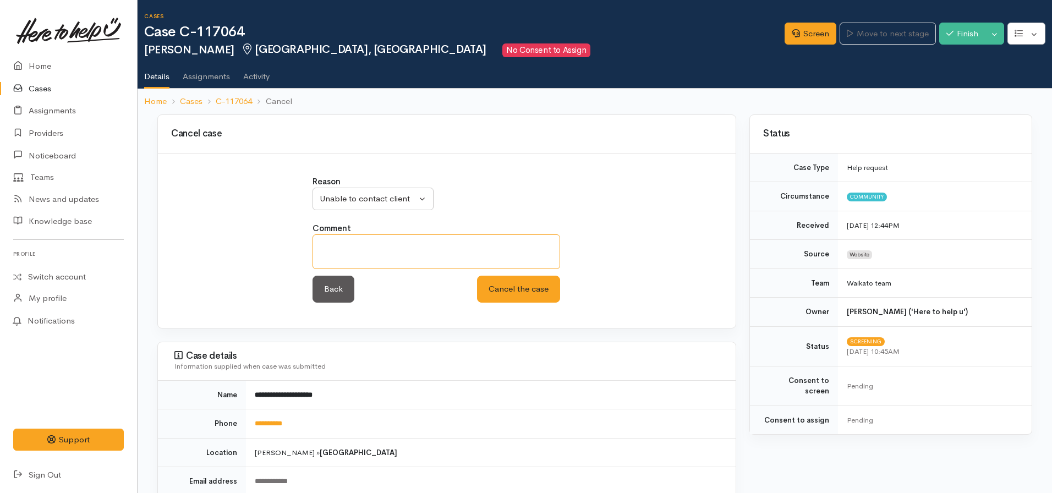
click at [359, 268] on textarea at bounding box center [437, 251] width 248 height 35
type textarea "Unable to contact client or referrer"
click at [477, 276] on button "Cancel the case" at bounding box center [518, 289] width 83 height 27
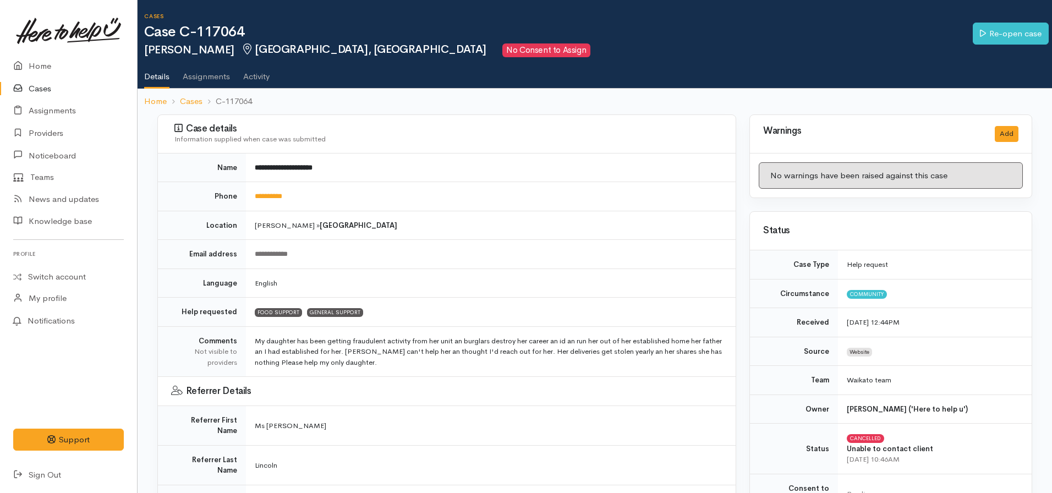
click at [155, 92] on ol "Home Cases C-117064" at bounding box center [594, 102] width 901 height 26
click at [155, 95] on ol "Home Cases C-117064" at bounding box center [594, 102] width 901 height 26
click at [157, 103] on link "Home" at bounding box center [155, 101] width 23 height 13
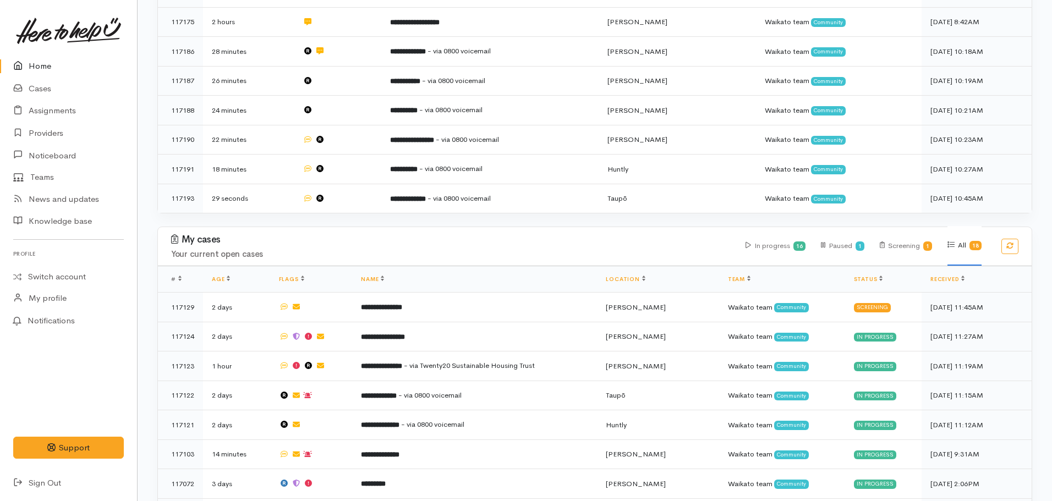
scroll to position [825, 0]
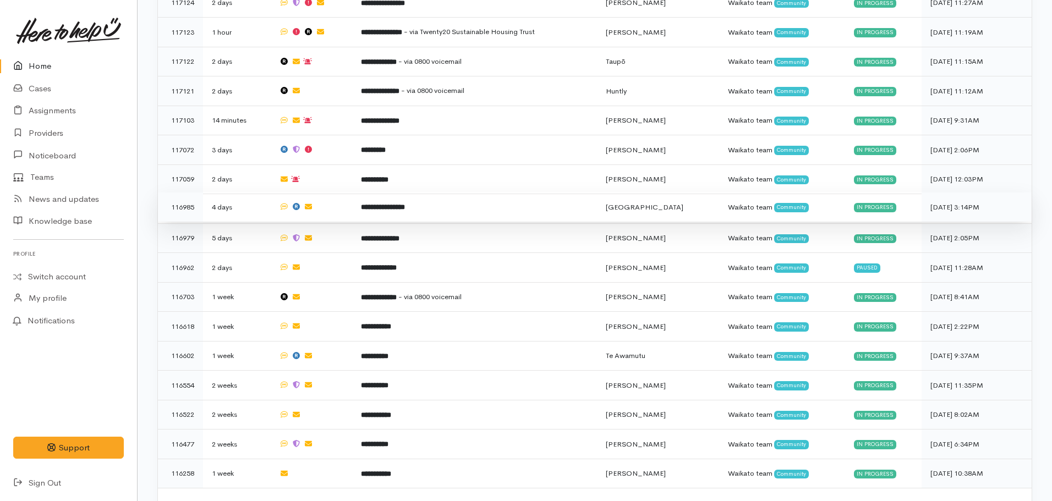
scroll to position [1017, 0]
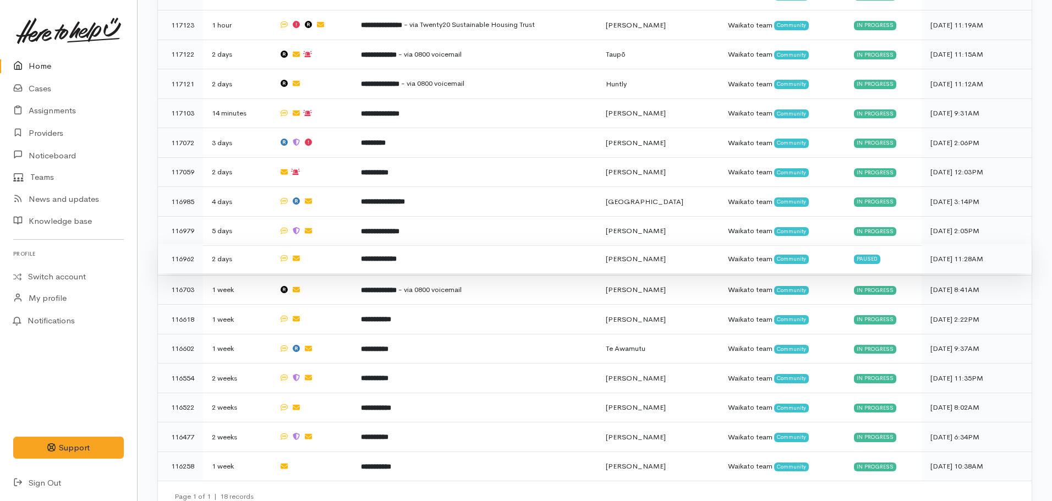
click at [379, 255] on b "**********" at bounding box center [379, 258] width 36 height 7
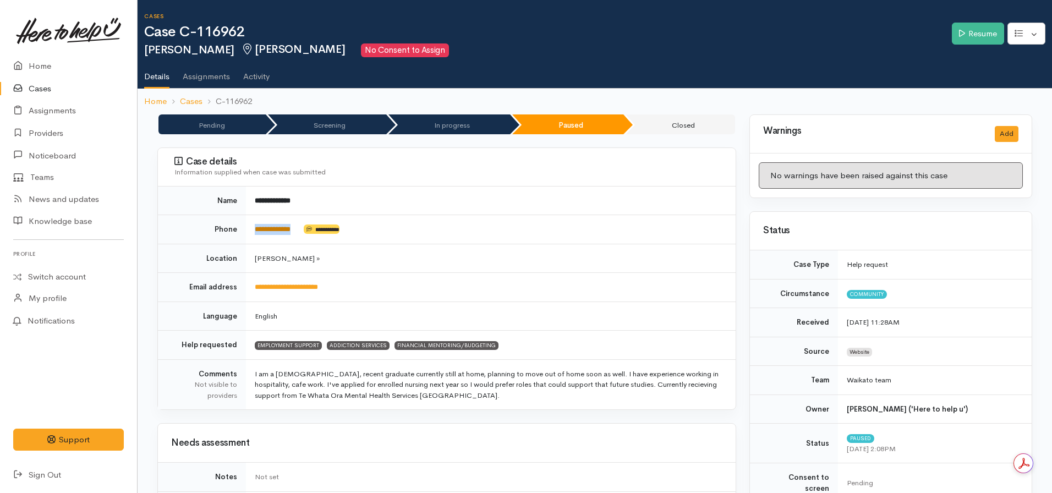
drag, startPoint x: 289, startPoint y: 226, endPoint x: 256, endPoint y: 227, distance: 32.5
click at [256, 227] on td "**********" at bounding box center [491, 229] width 490 height 29
copy td "**********"
click at [524, 240] on td "**********" at bounding box center [491, 229] width 490 height 29
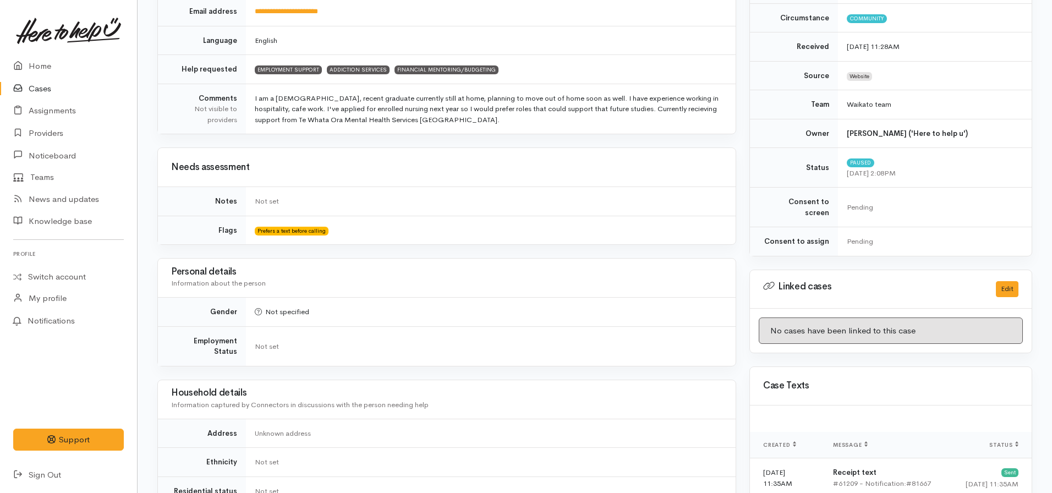
scroll to position [110, 0]
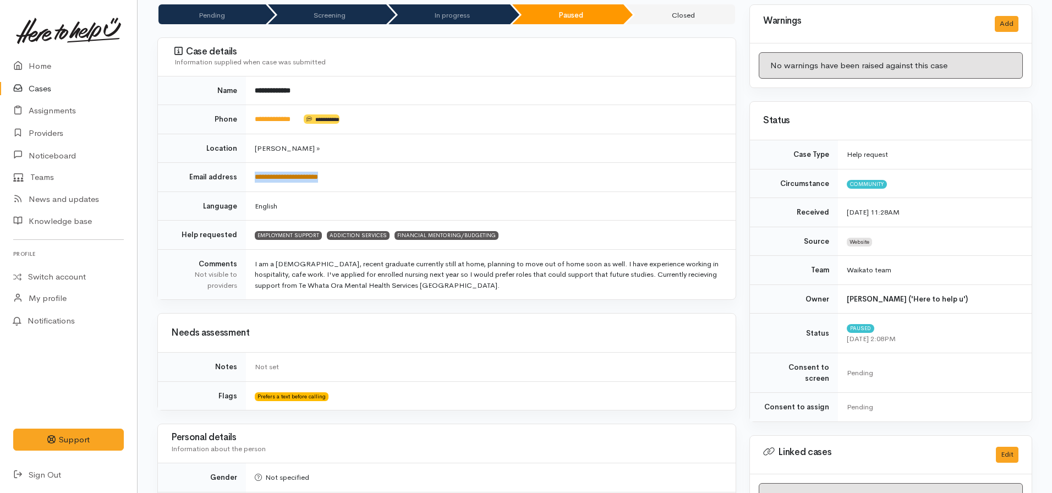
drag, startPoint x: 343, startPoint y: 179, endPoint x: 291, endPoint y: 173, distance: 52.0
click at [253, 182] on td "**********" at bounding box center [491, 177] width 490 height 29
copy link "**********"
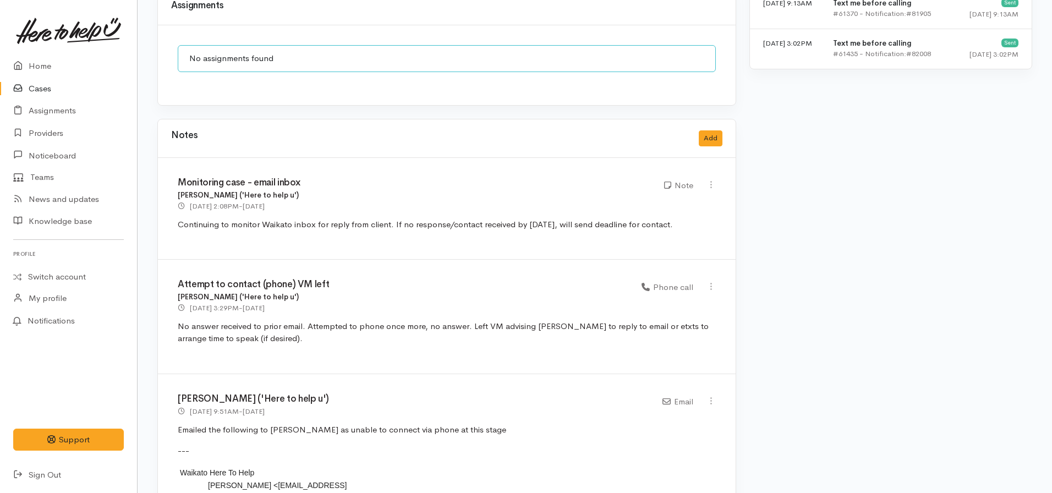
scroll to position [660, 0]
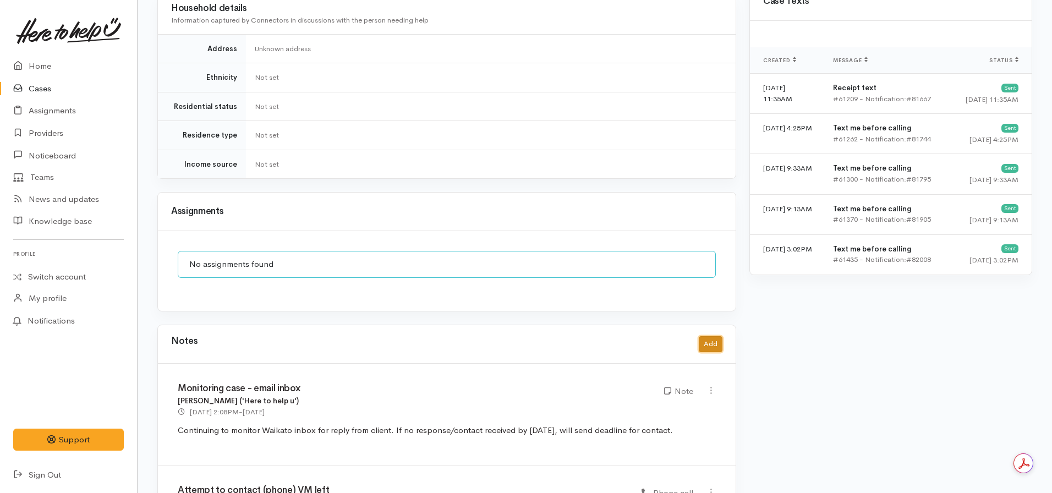
click at [713, 336] on button "Add" at bounding box center [711, 344] width 24 height 16
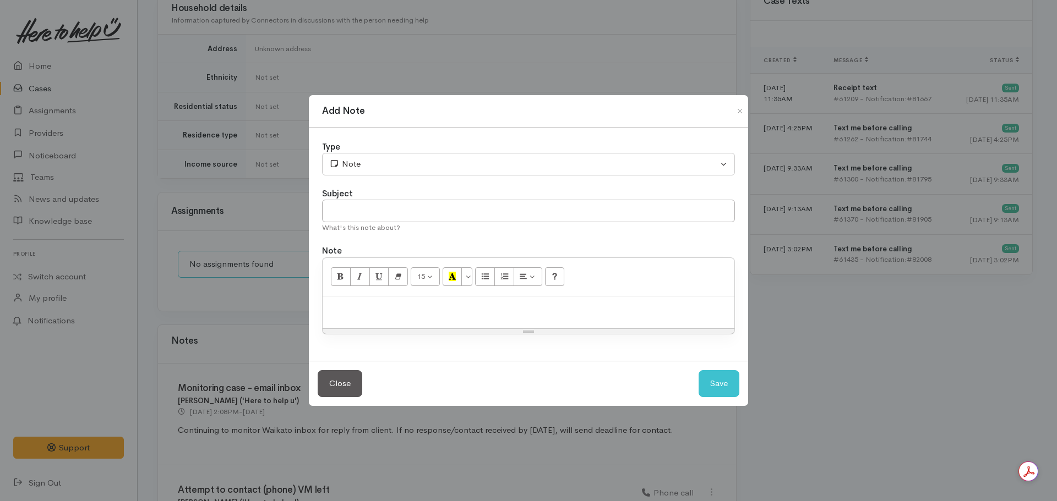
click at [449, 310] on p at bounding box center [528, 308] width 401 height 13
paste div
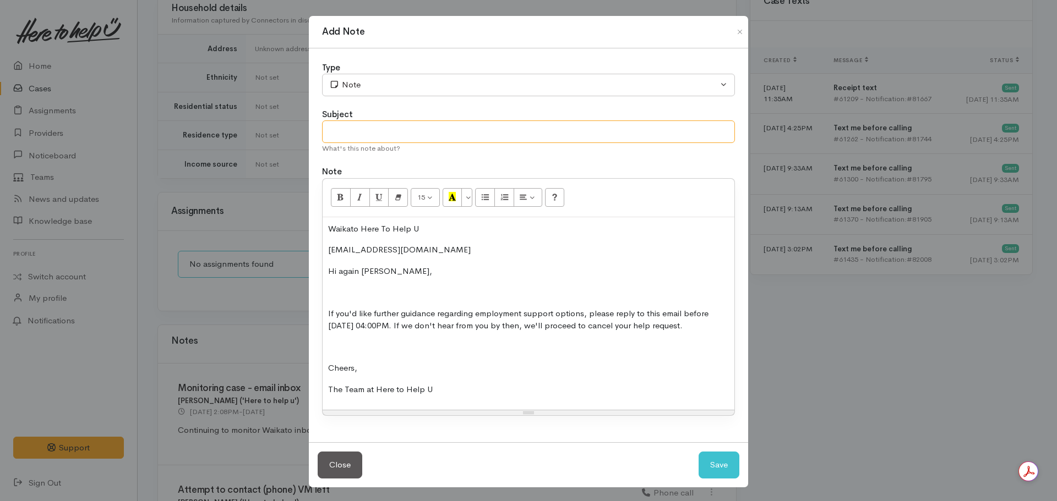
click at [363, 129] on input "text" at bounding box center [528, 132] width 413 height 23
type input "CASE PAUSED"
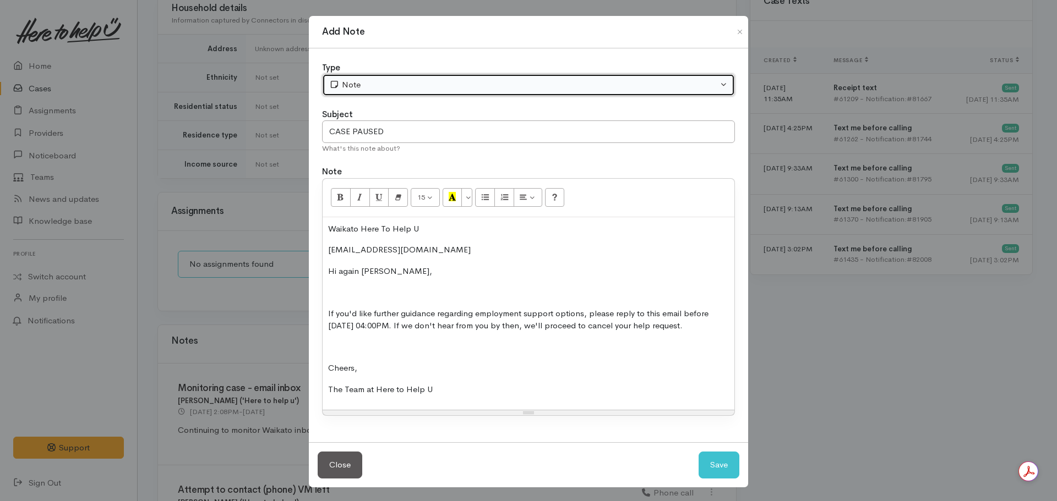
click at [358, 86] on div "Note" at bounding box center [523, 85] width 389 height 13
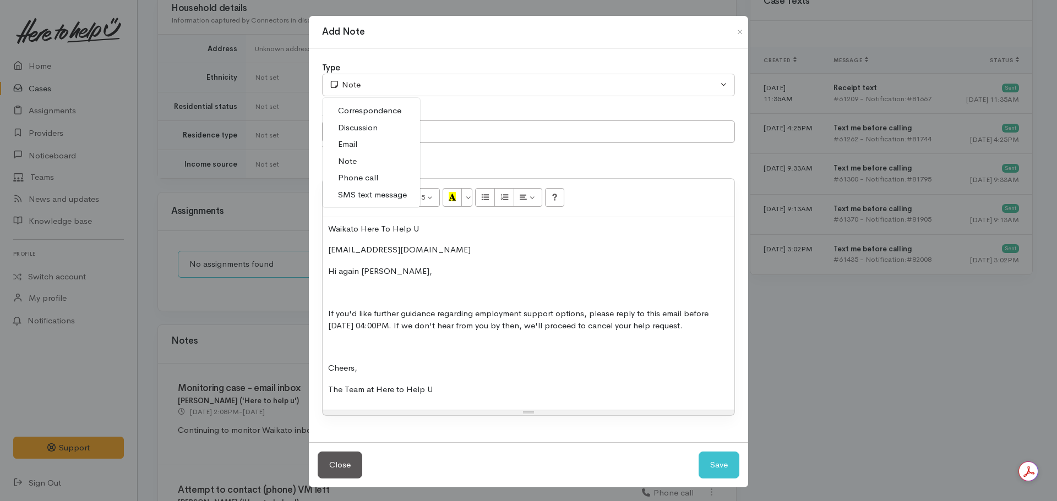
click at [342, 140] on span "Email" at bounding box center [347, 144] width 19 height 13
select select "2"
click at [712, 477] on button "Save" at bounding box center [718, 465] width 41 height 27
select select "1"
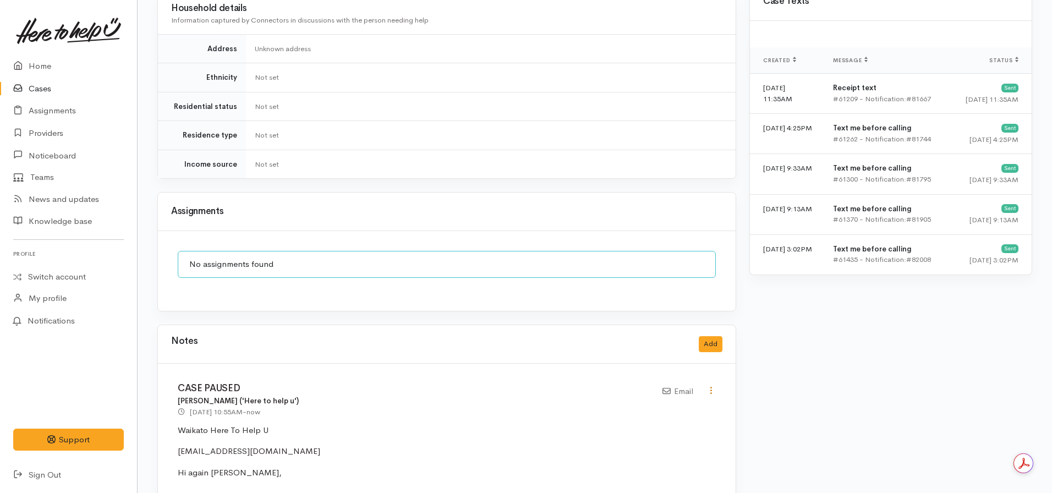
click at [713, 386] on icon at bounding box center [711, 390] width 9 height 9
click at [655, 403] on link "Edit" at bounding box center [671, 411] width 87 height 17
type input "CASE PAUSED"
select select "2"
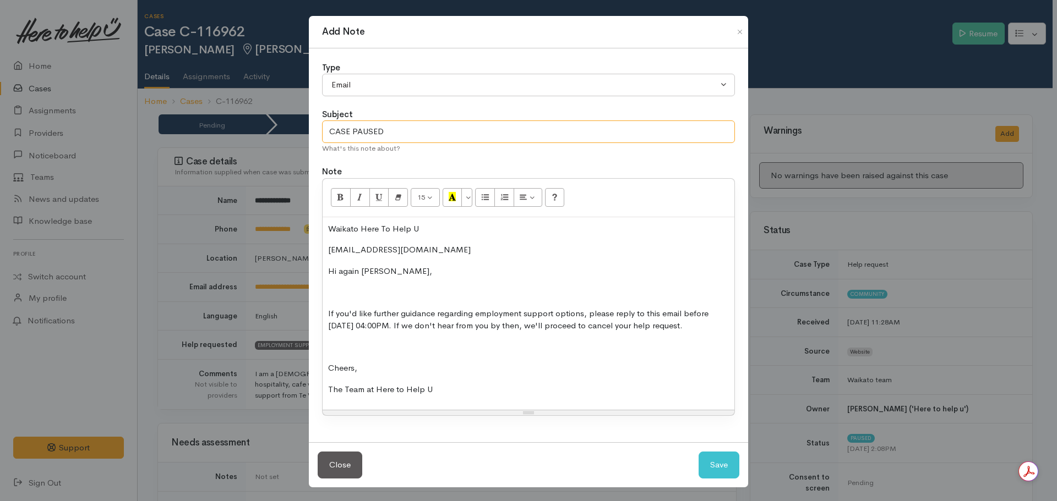
click at [420, 129] on input "CASE PAUSED" at bounding box center [528, 132] width 413 height 23
type input "CASE PAUSED - Deadline for contact"
click at [719, 479] on button "Save" at bounding box center [718, 465] width 41 height 27
select select "1"
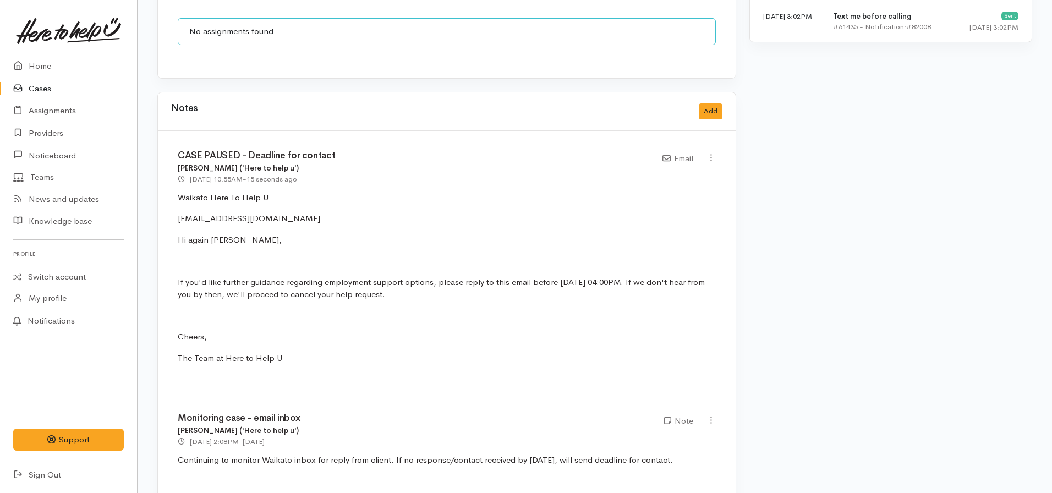
scroll to position [880, 0]
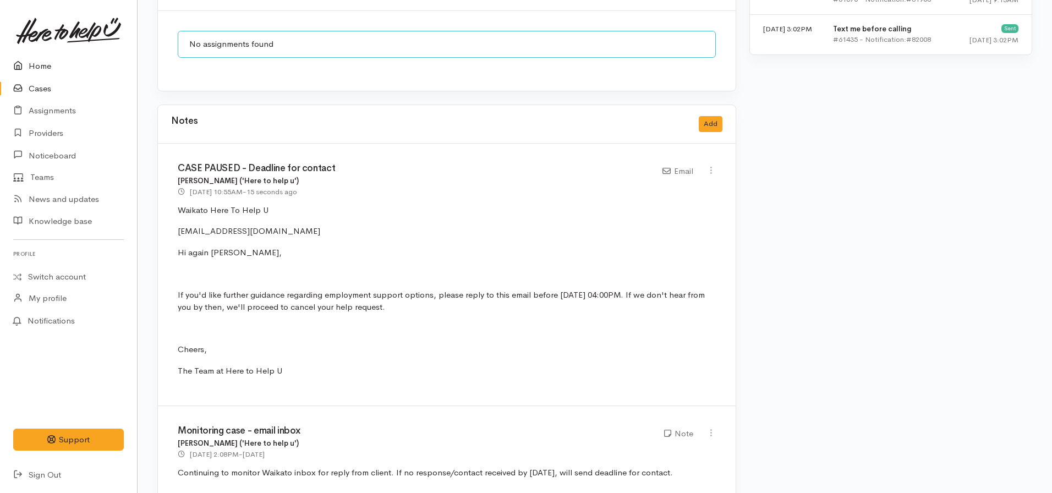
click at [40, 71] on link "Home" at bounding box center [68, 66] width 137 height 23
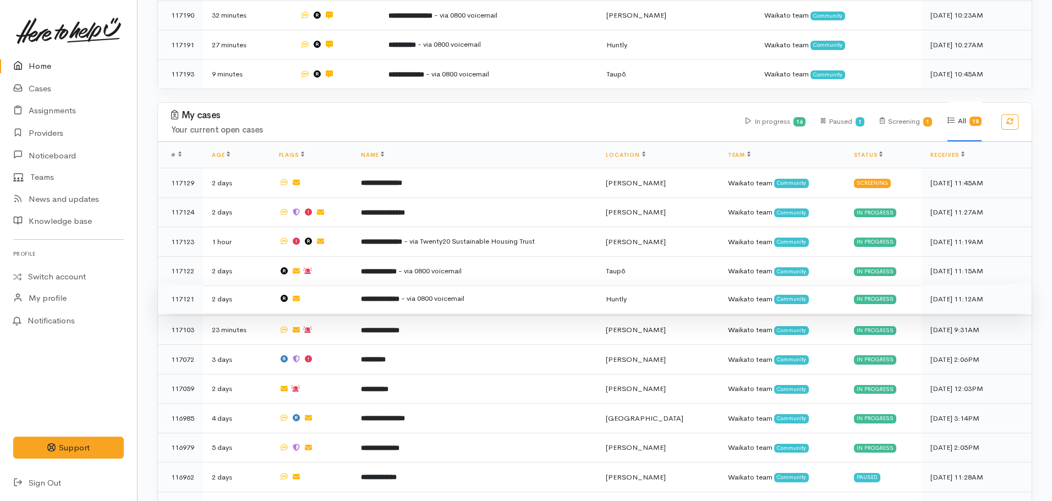
scroll to position [825, 0]
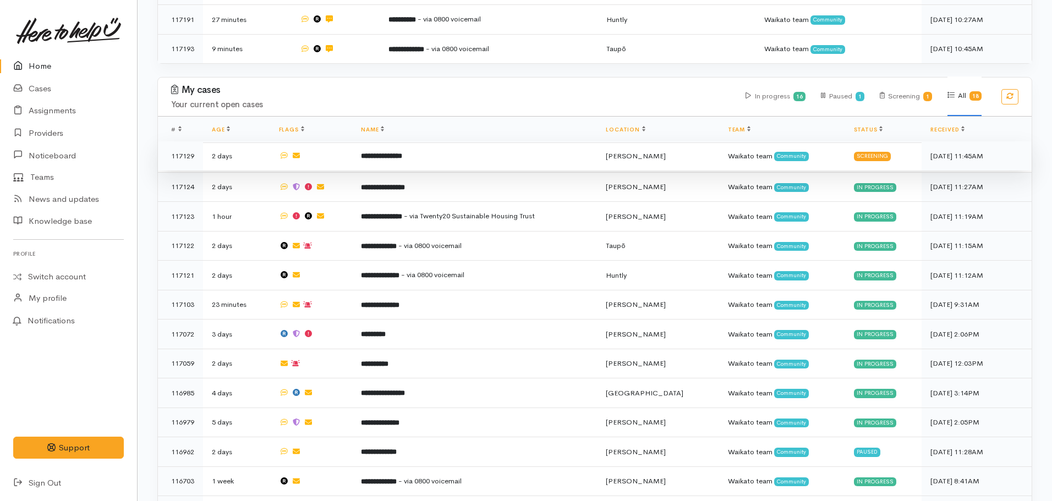
click at [412, 141] on td "**********" at bounding box center [474, 156] width 245 height 30
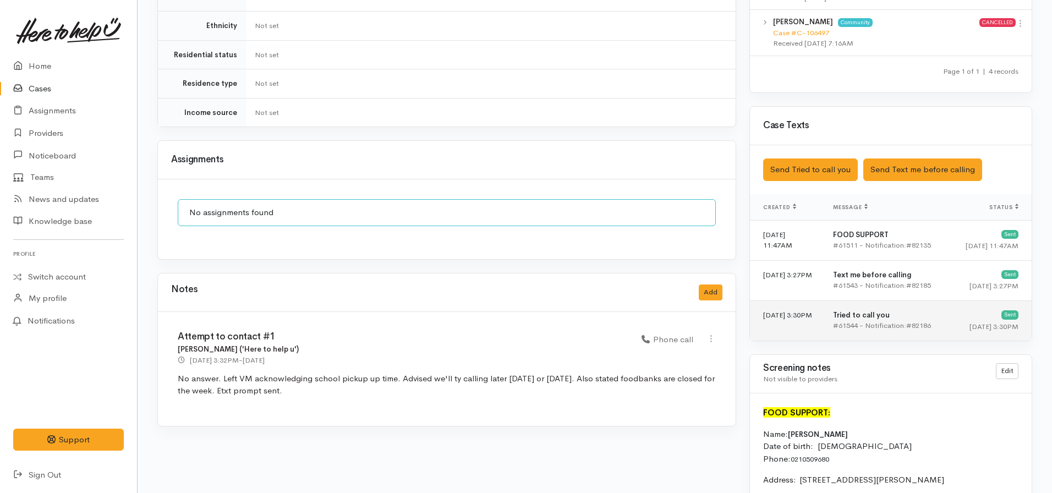
scroll to position [715, 0]
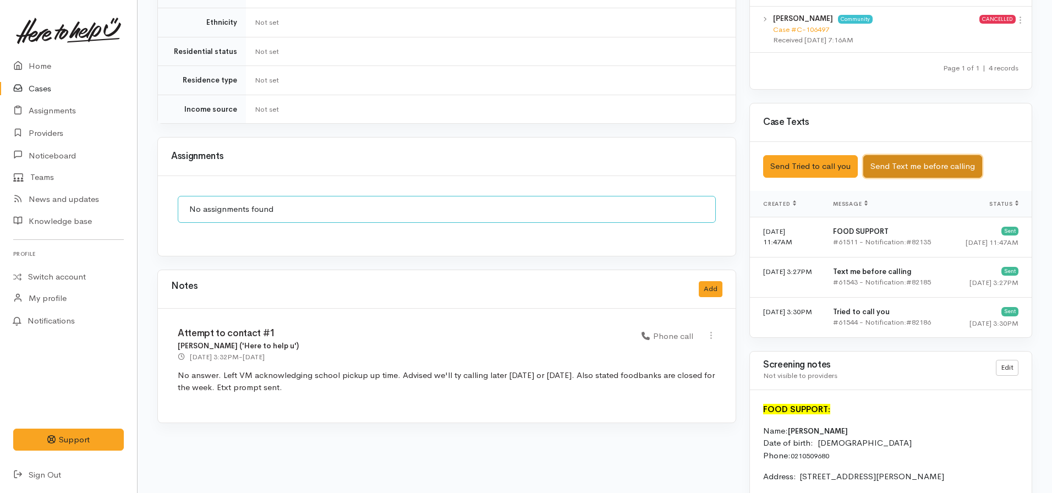
click at [902, 155] on button "Send Text me before calling" at bounding box center [922, 166] width 119 height 23
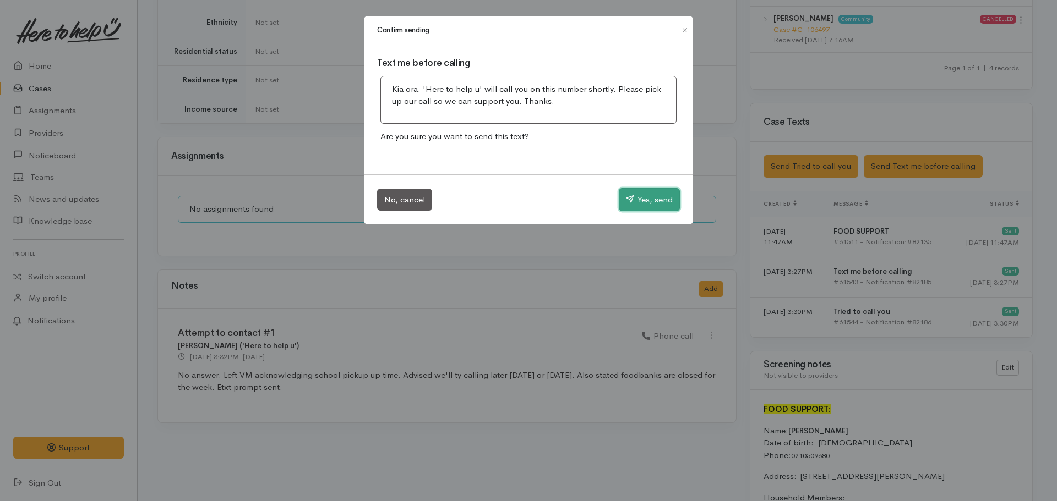
click at [657, 202] on button "Yes, send" at bounding box center [649, 199] width 61 height 23
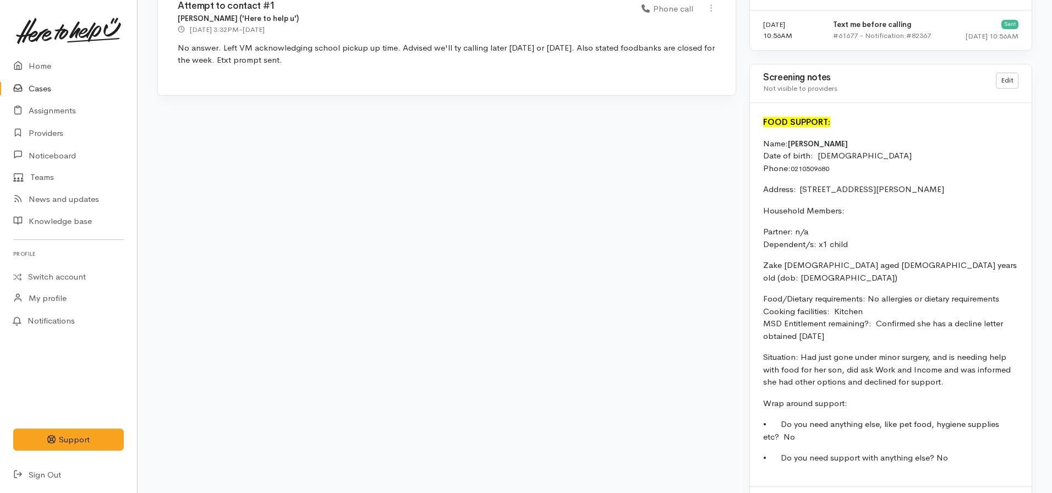
scroll to position [1045, 0]
